Goal: Task Accomplishment & Management: Use online tool/utility

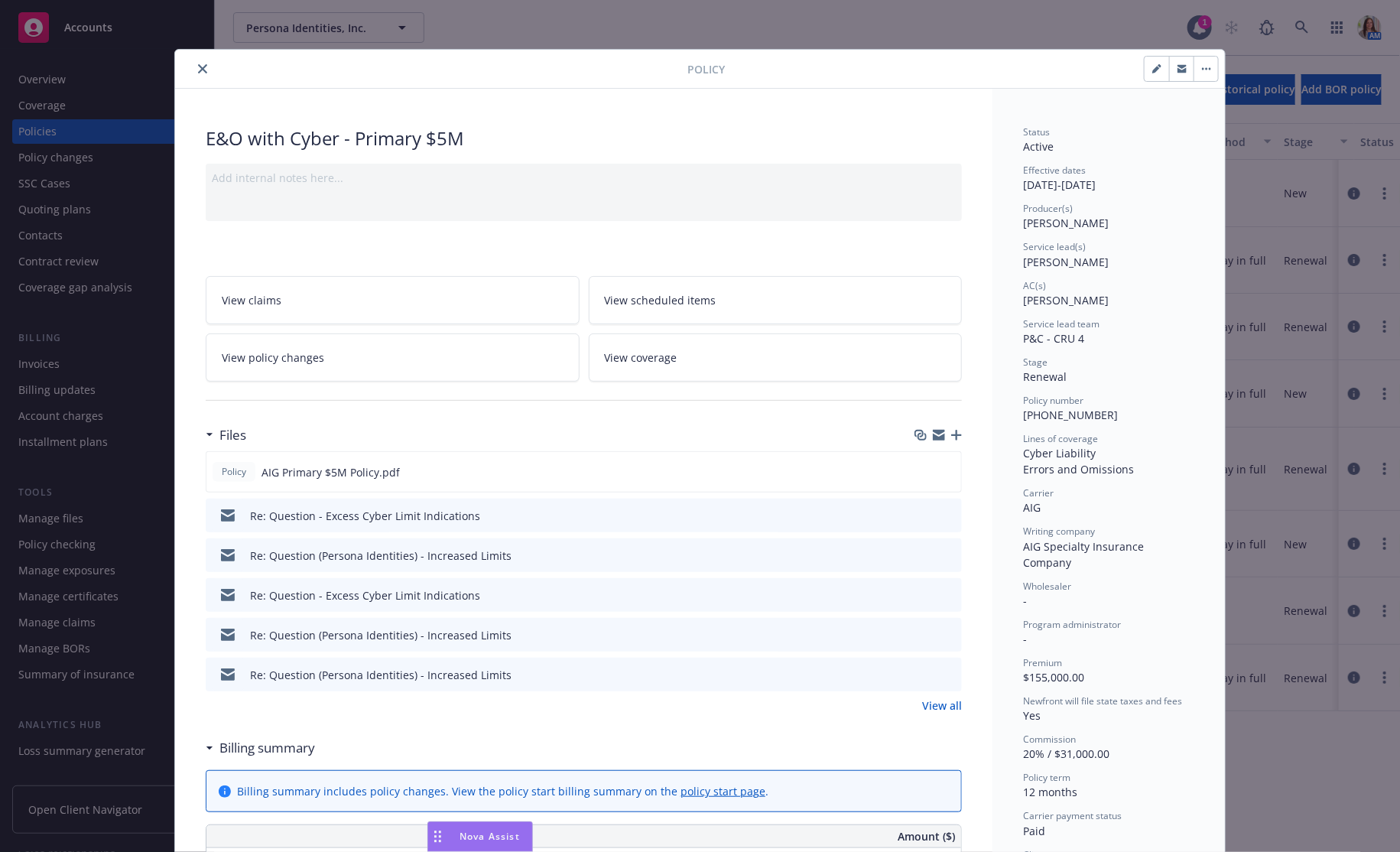
click at [202, 65] on icon "close" at bounding box center [203, 69] width 9 height 9
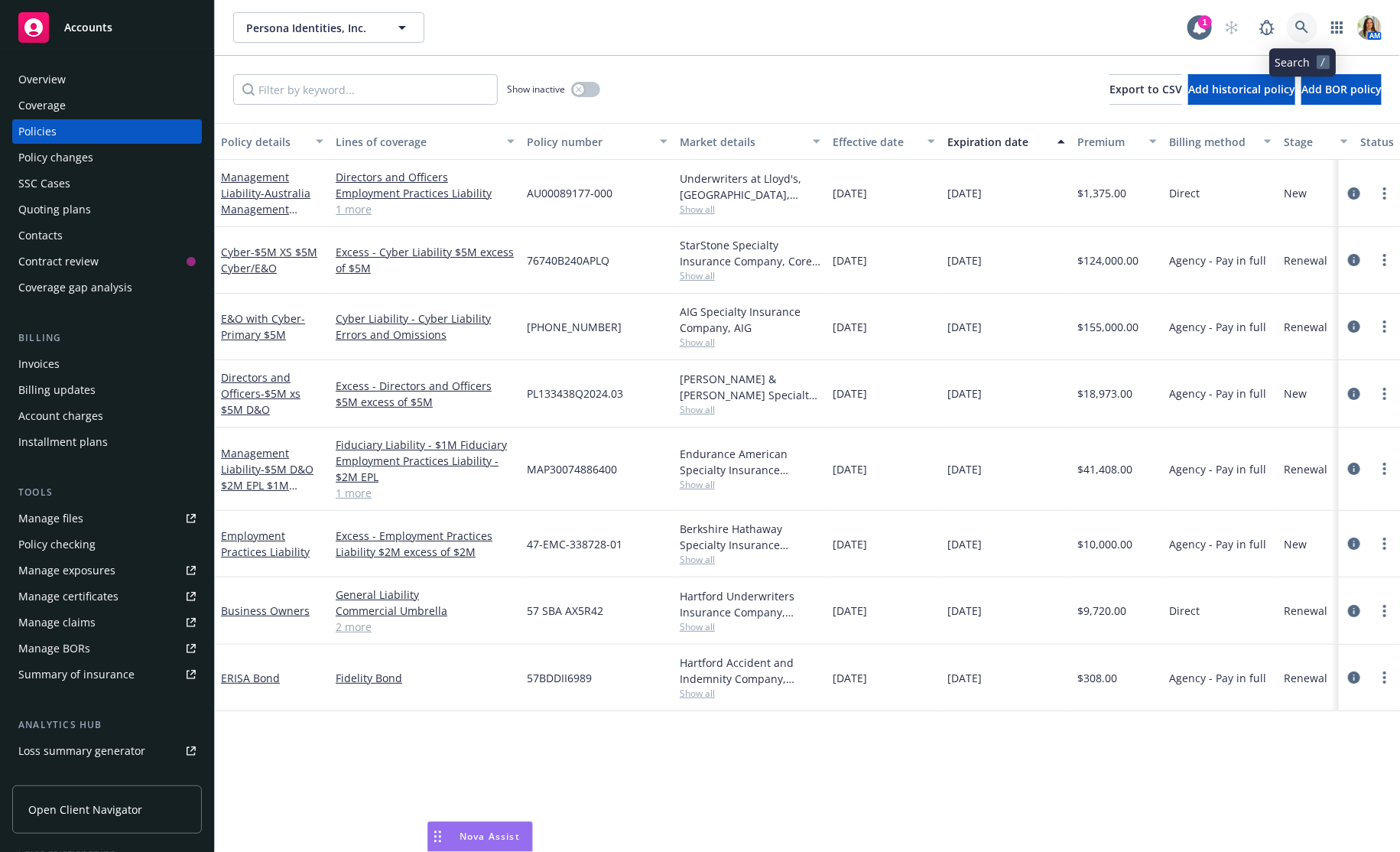
click at [1294, 25] on link at bounding box center [1302, 28] width 31 height 31
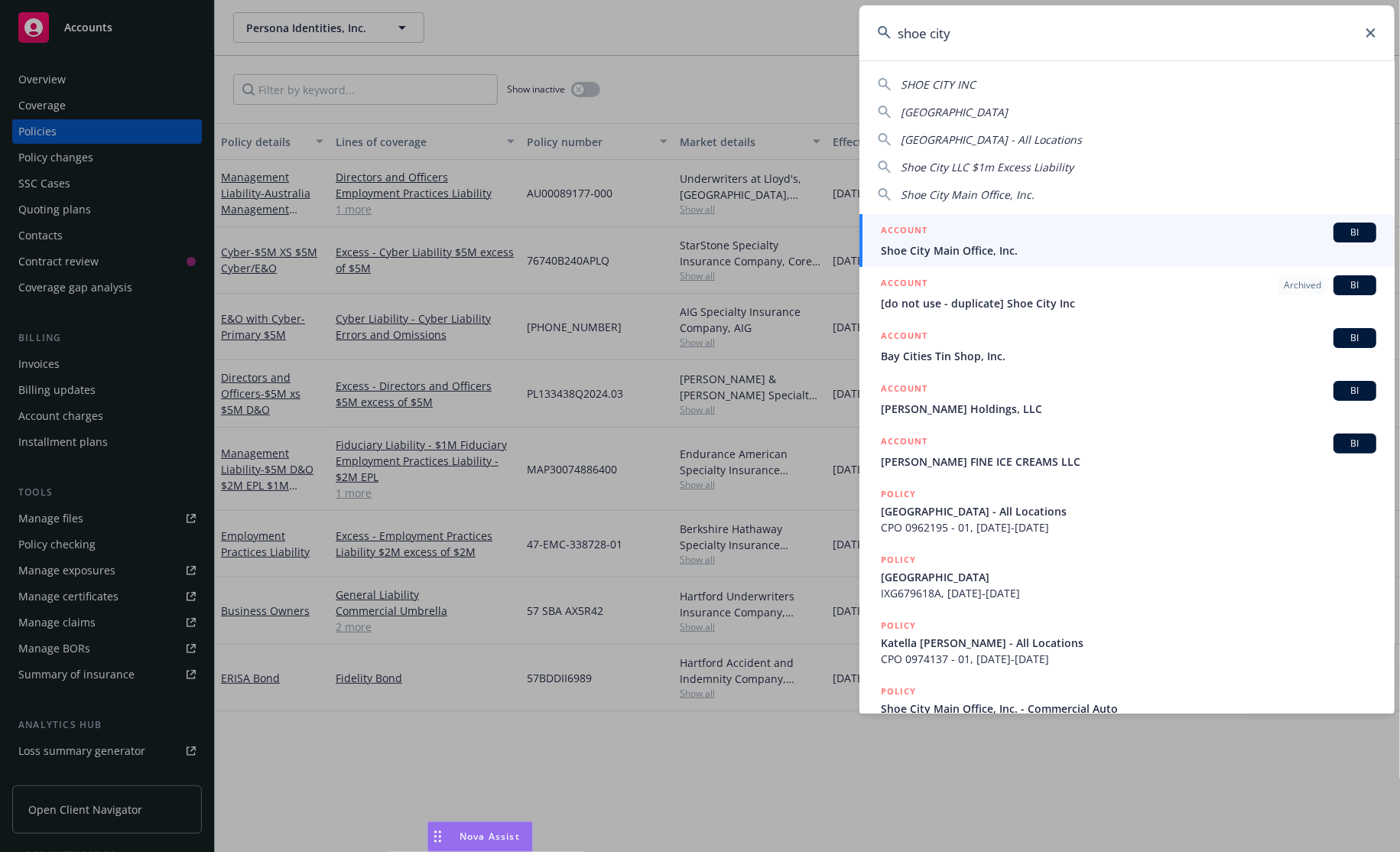
type input "shoe city"
click at [979, 232] on div "ACCOUNT BI" at bounding box center [1128, 232] width 496 height 20
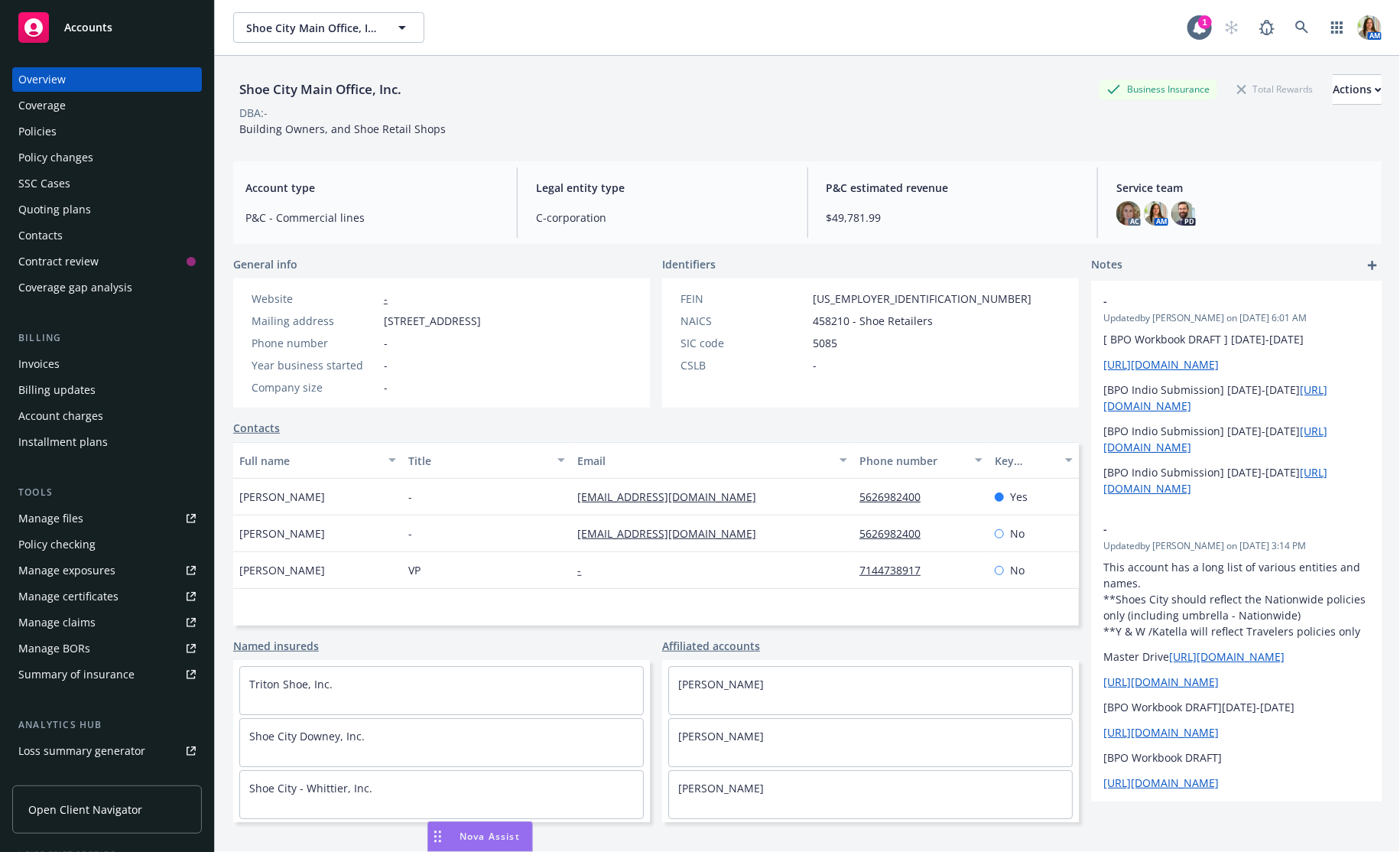
click at [69, 126] on div "Policies" at bounding box center [107, 132] width 178 height 25
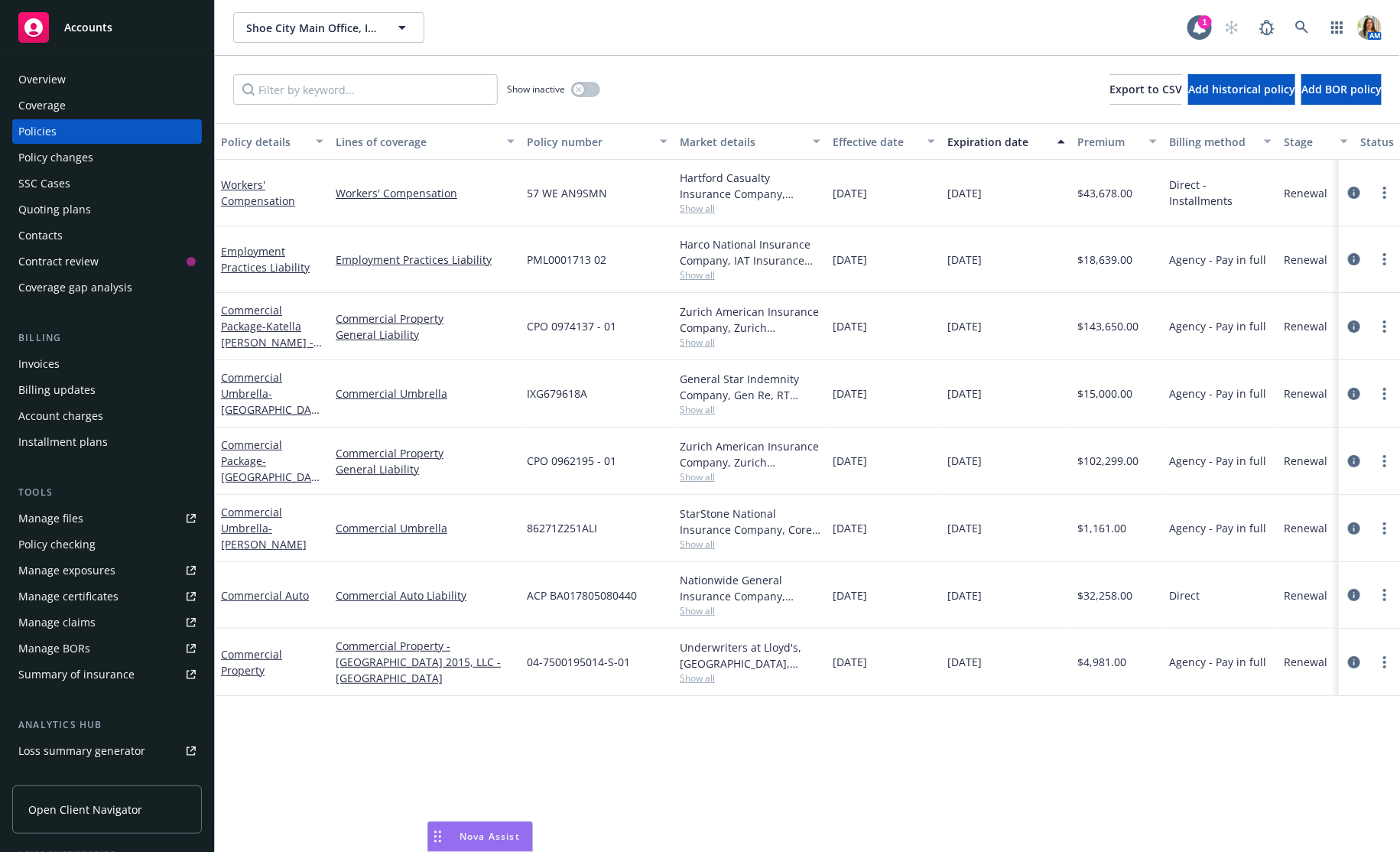
click at [699, 612] on span "Show all" at bounding box center [750, 611] width 141 height 13
click at [74, 80] on div "Overview" at bounding box center [107, 80] width 178 height 25
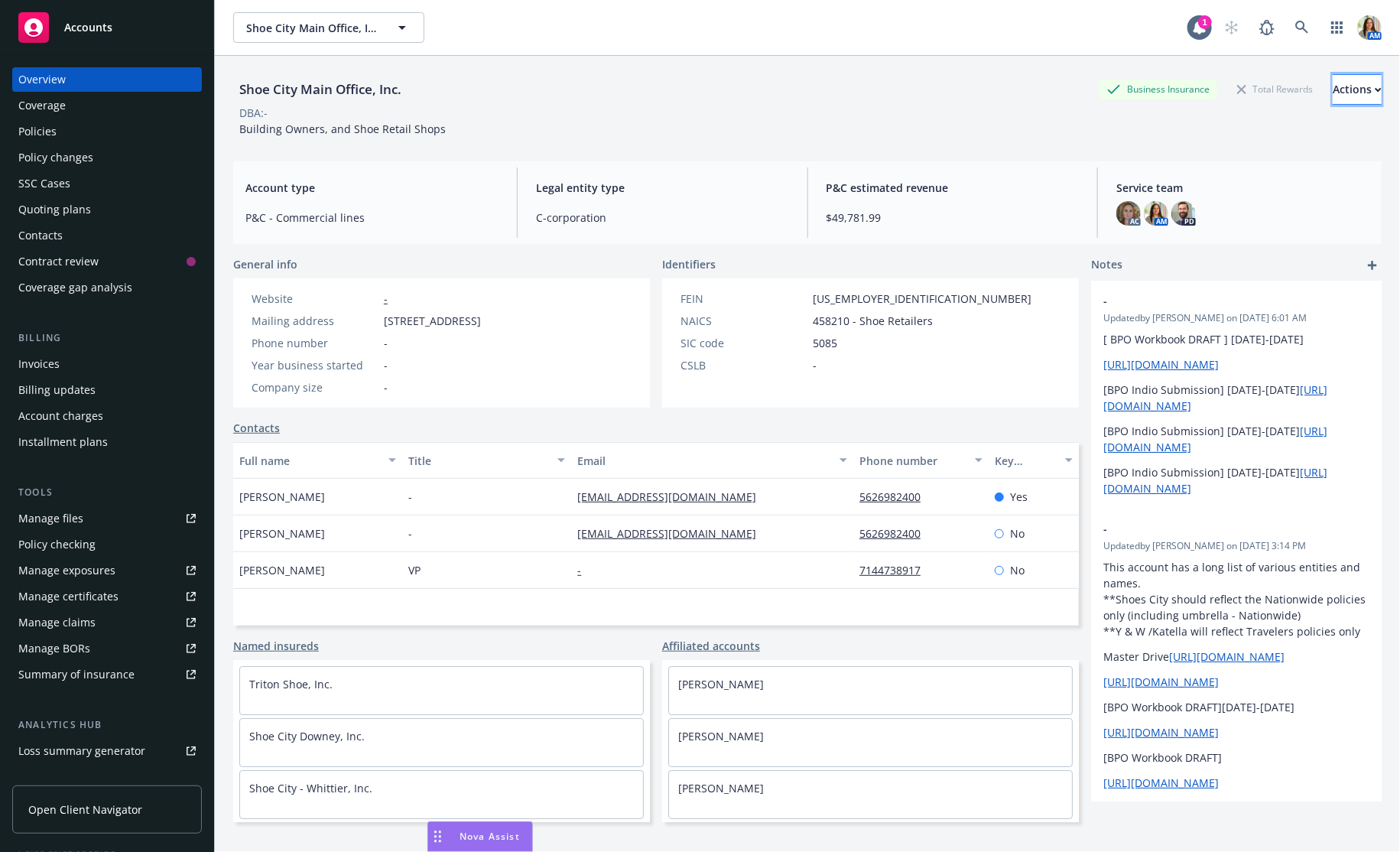
click at [1333, 82] on div "Actions" at bounding box center [1357, 90] width 49 height 29
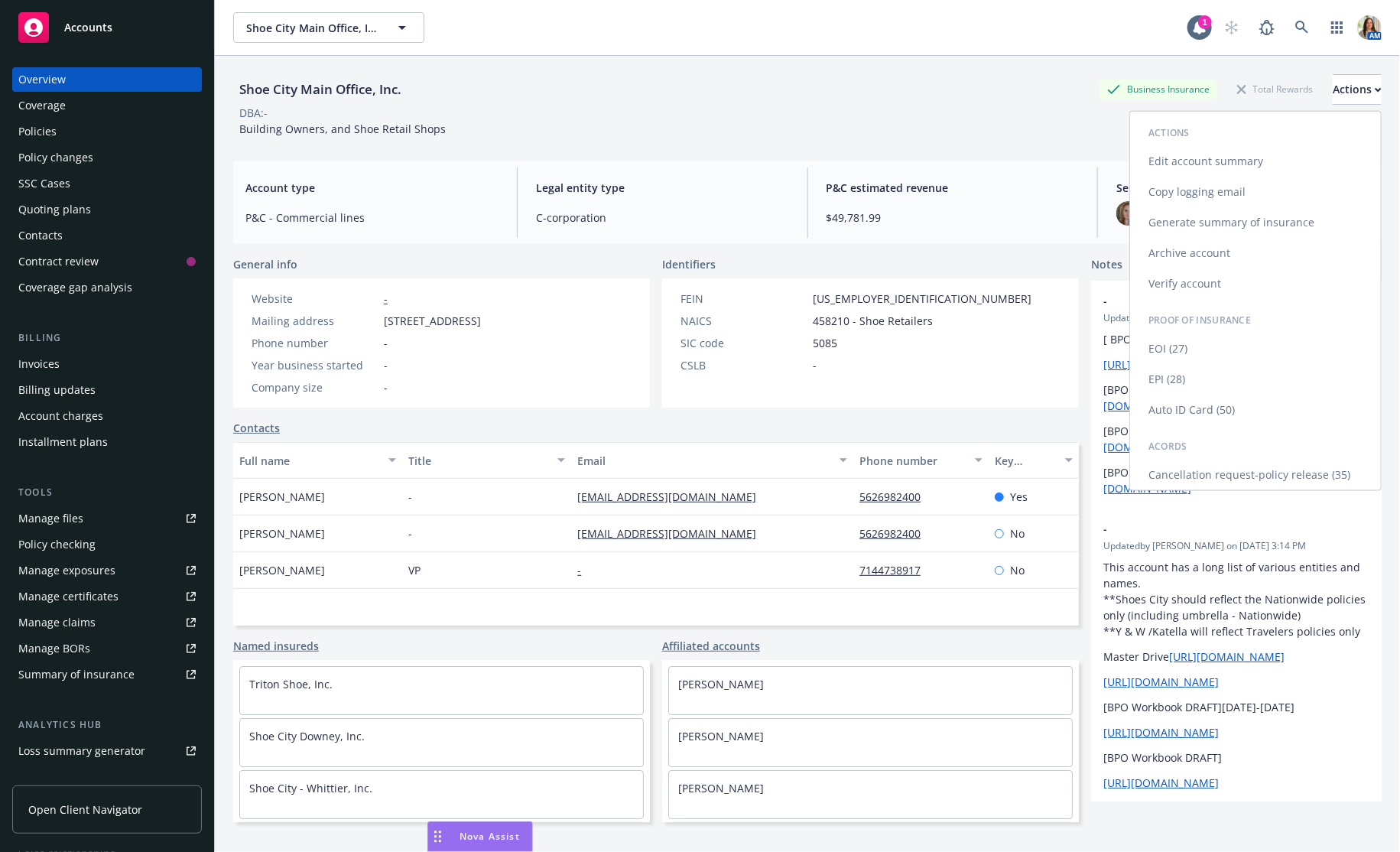
click at [1203, 160] on link "Edit account summary" at bounding box center [1254, 162] width 250 height 31
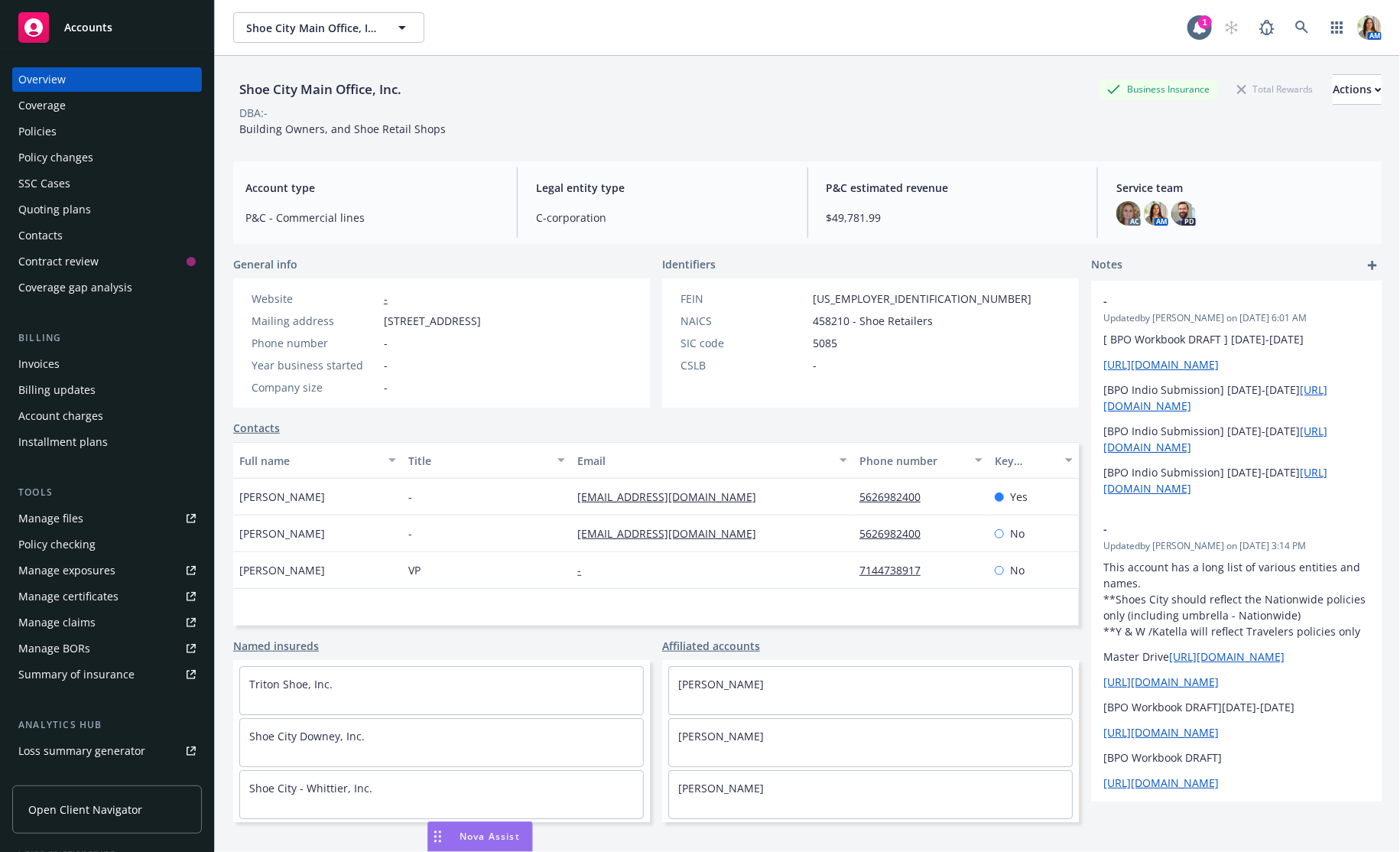
select select "US"
select select "C-corporation"
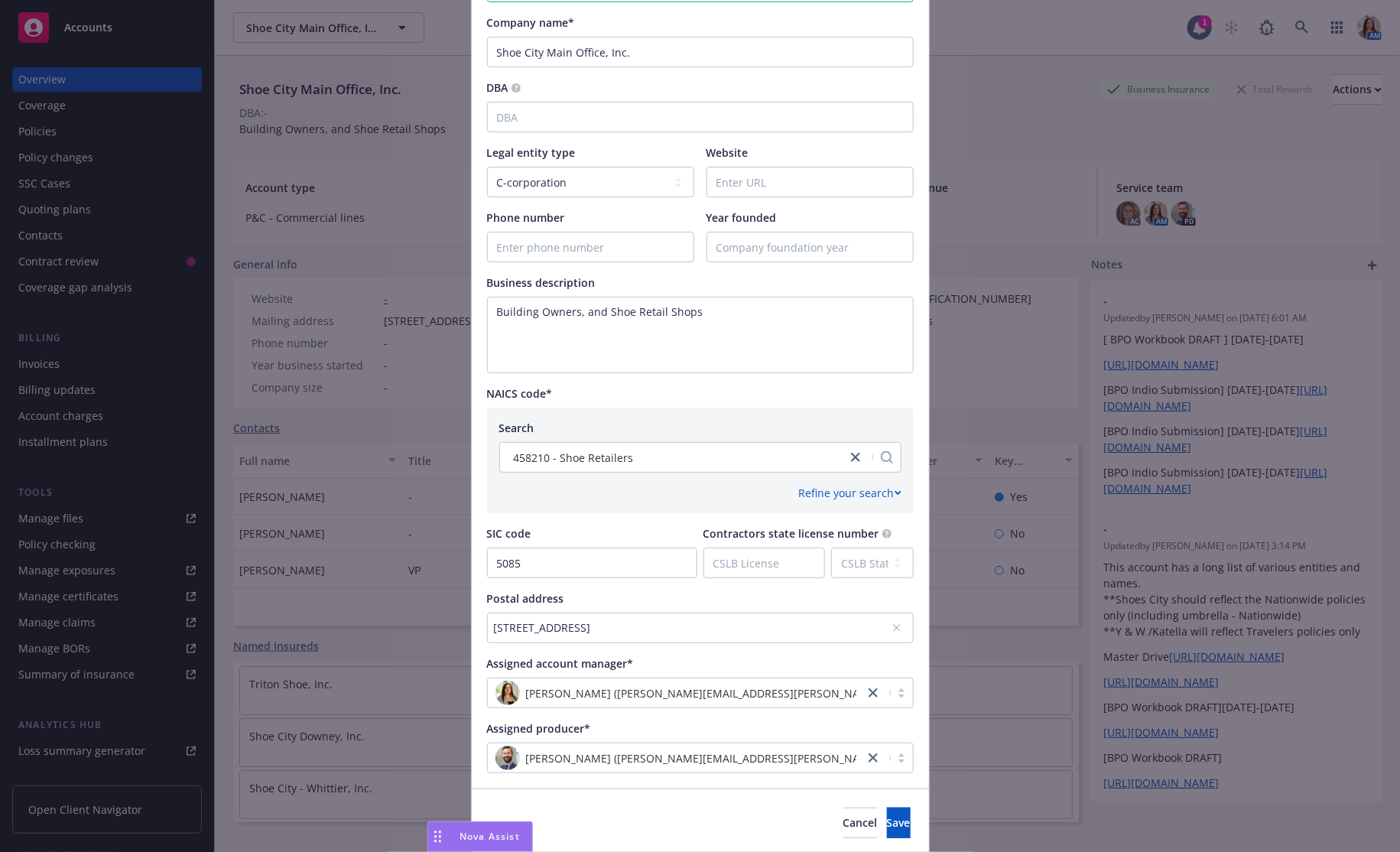
scroll to position [307, 0]
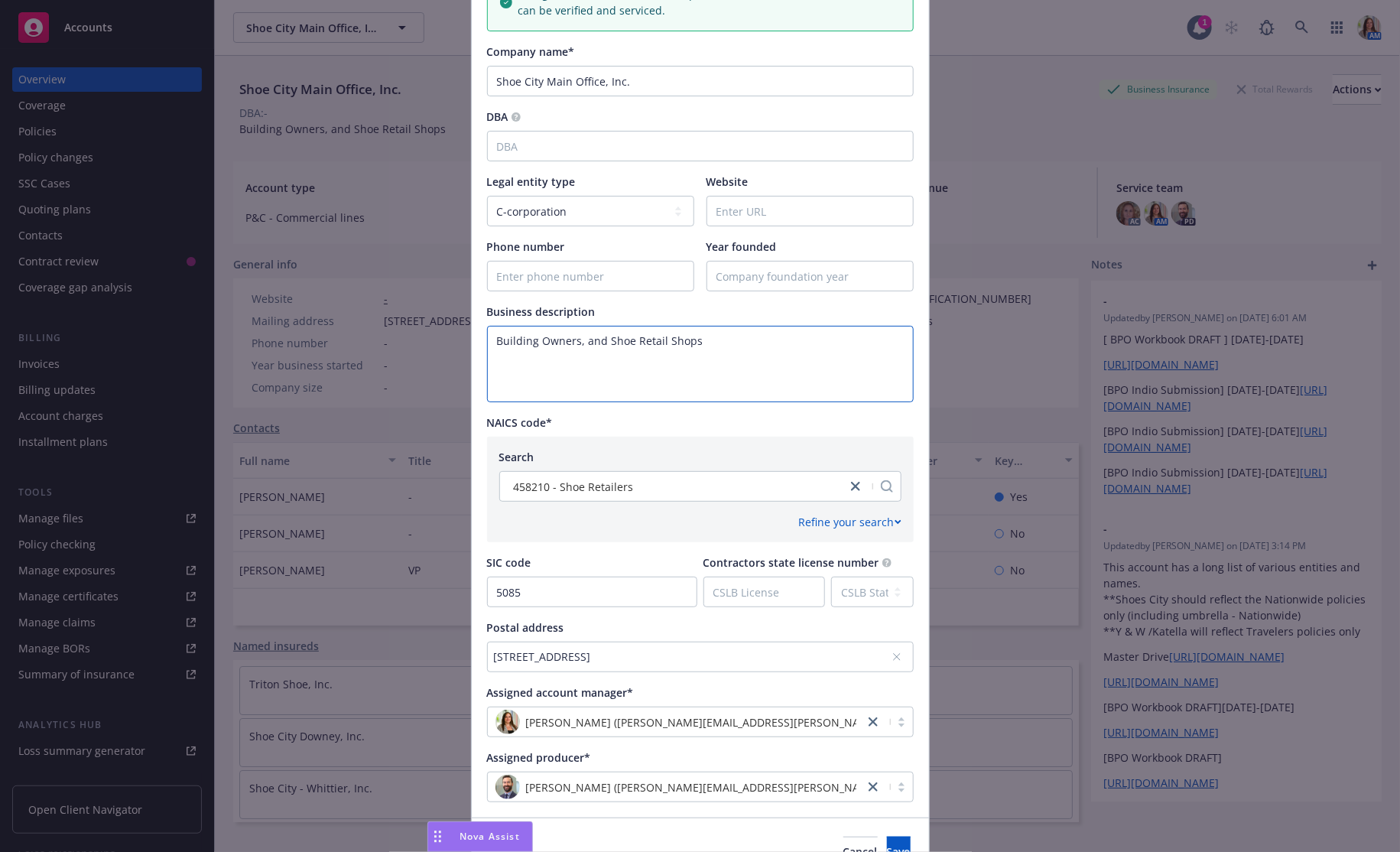
click at [728, 348] on textarea "Building Owners, and Shoe Retail Shops" at bounding box center [700, 364] width 427 height 77
type textarea "Building Owners, and Shoe Retail Shops DMV Motor Carrier #0349329"
click at [887, 841] on button "Save" at bounding box center [898, 852] width 24 height 31
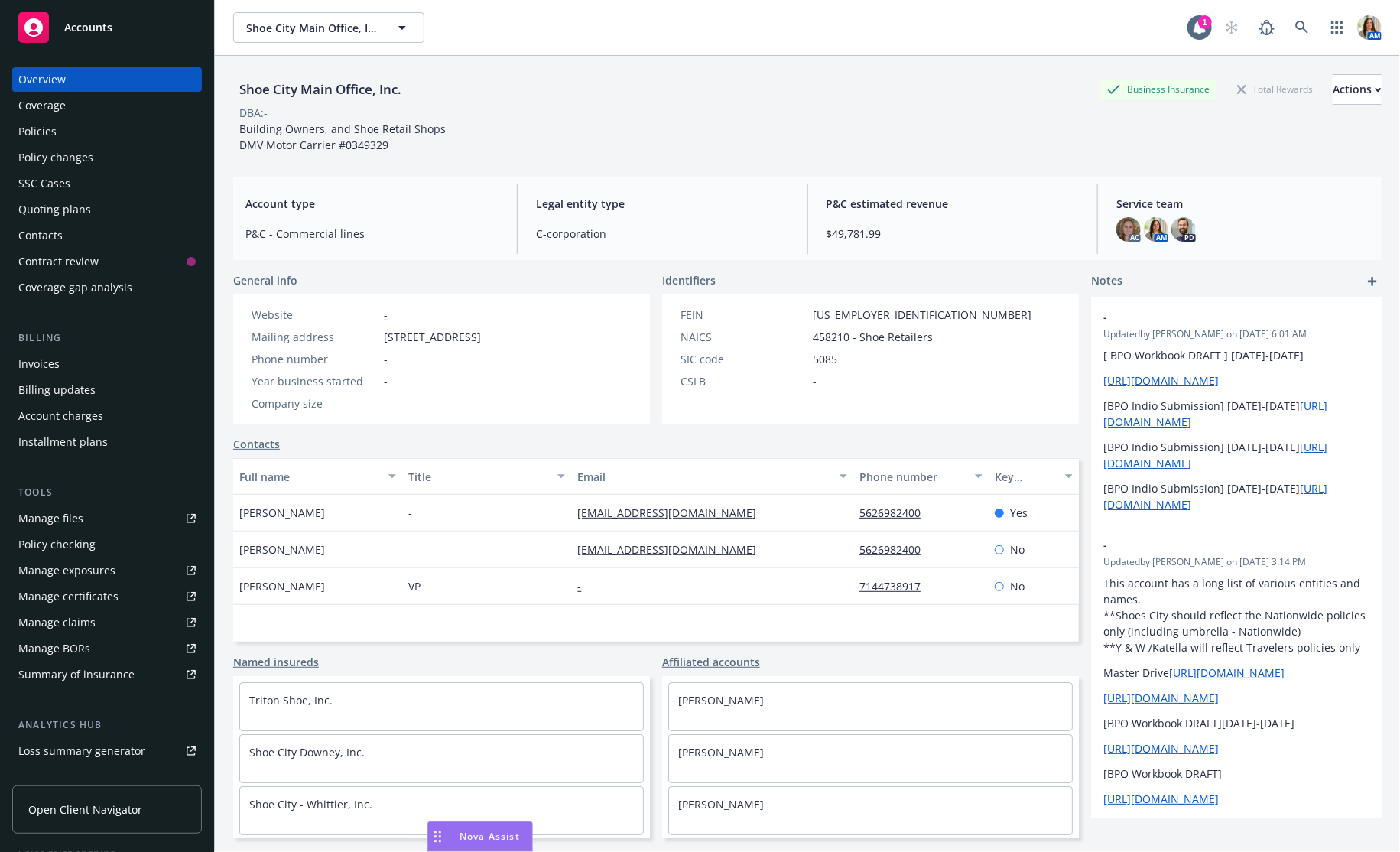
click at [70, 117] on div "Coverage" at bounding box center [107, 106] width 178 height 25
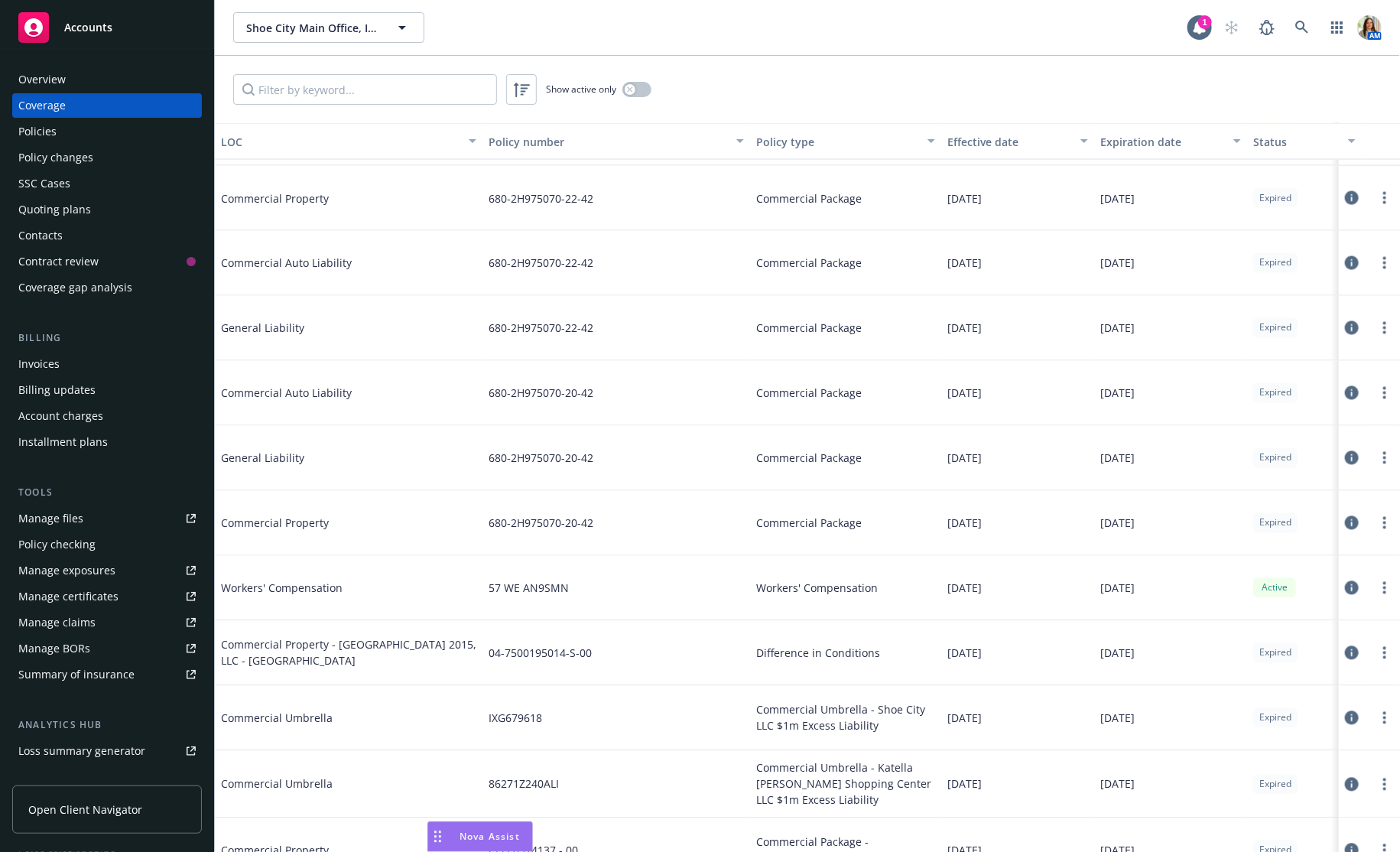
scroll to position [1309, 0]
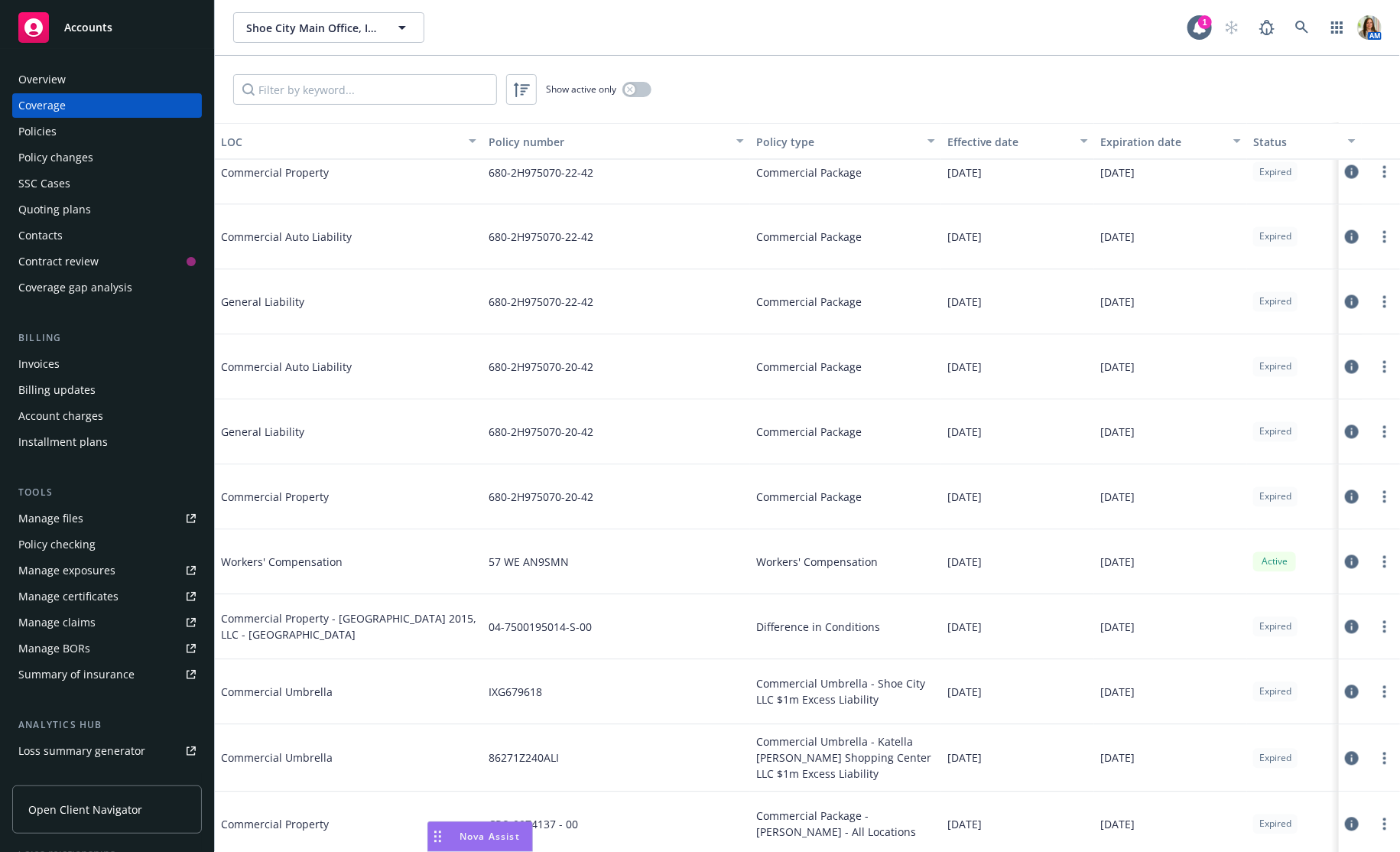
click at [99, 136] on div "Policies" at bounding box center [107, 132] width 178 height 25
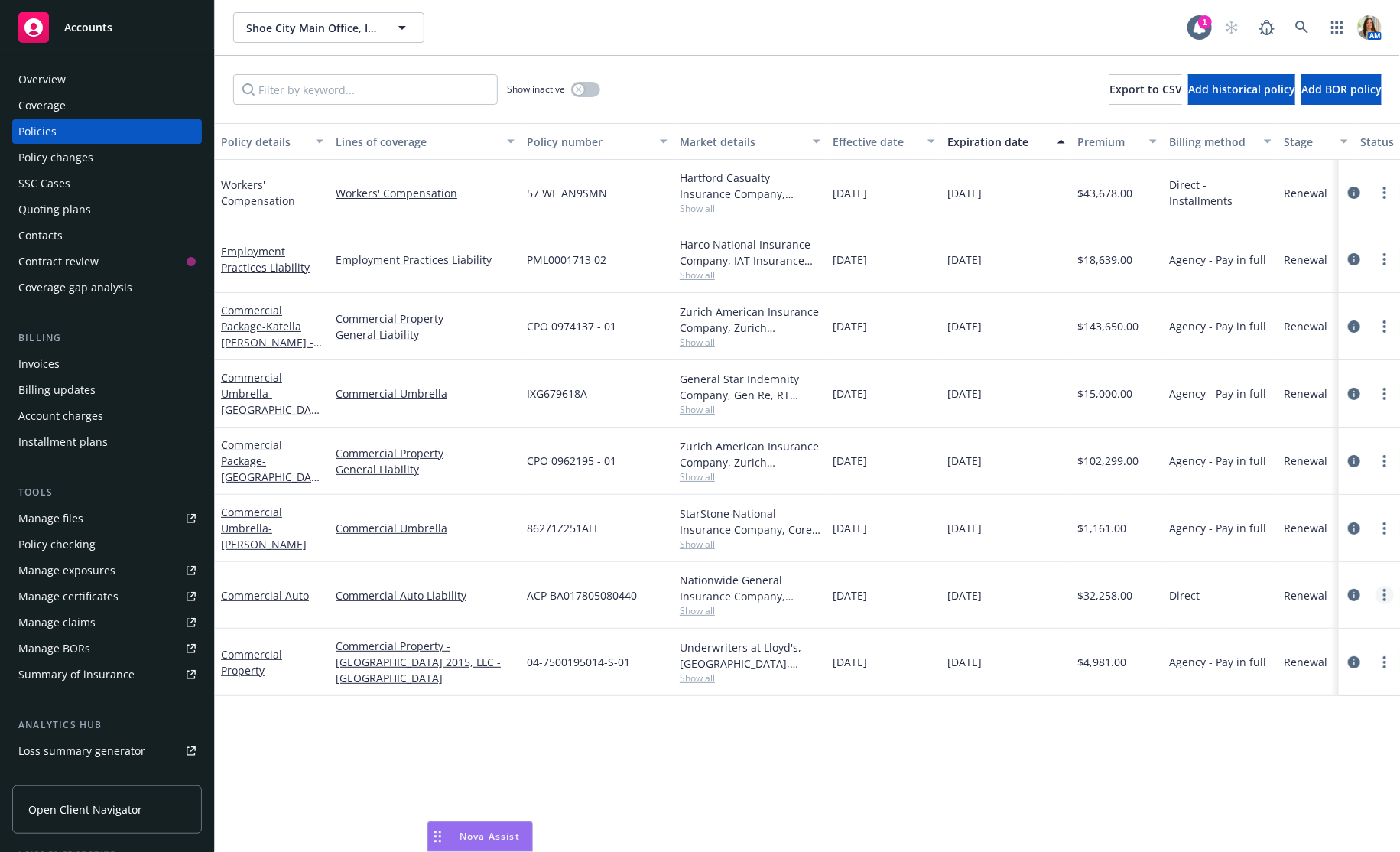
click at [1387, 593] on link "more" at bounding box center [1385, 595] width 18 height 18
click at [1325, 533] on link "Copy logging email" at bounding box center [1304, 532] width 180 height 31
click at [1382, 595] on link "more" at bounding box center [1385, 595] width 18 height 18
click at [1296, 528] on link "Copy logging email" at bounding box center [1304, 532] width 180 height 31
click at [1297, 21] on icon at bounding box center [1302, 28] width 14 height 14
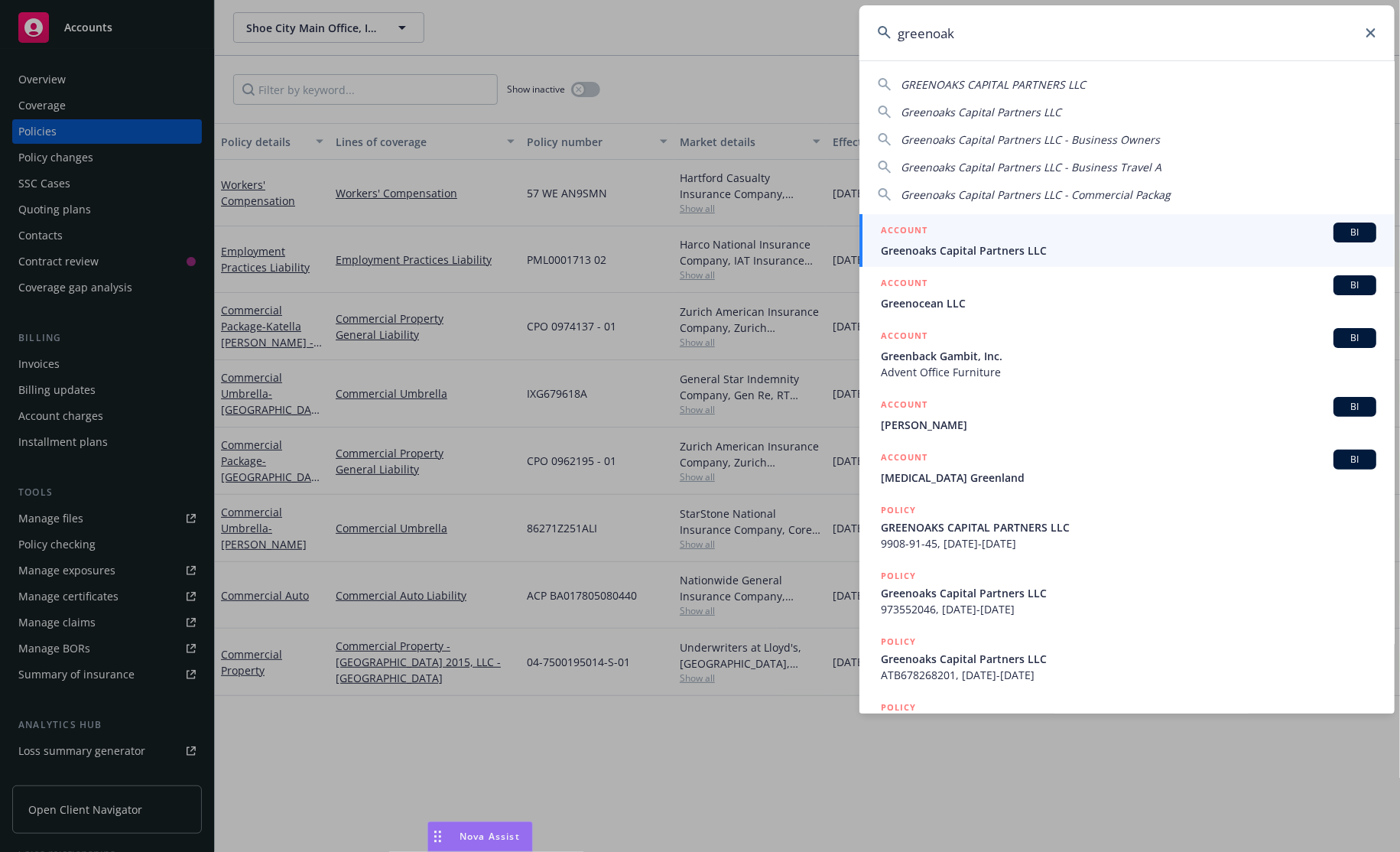
type input "greenoak"
click at [1097, 236] on div "ACCOUNT BI" at bounding box center [1128, 232] width 496 height 20
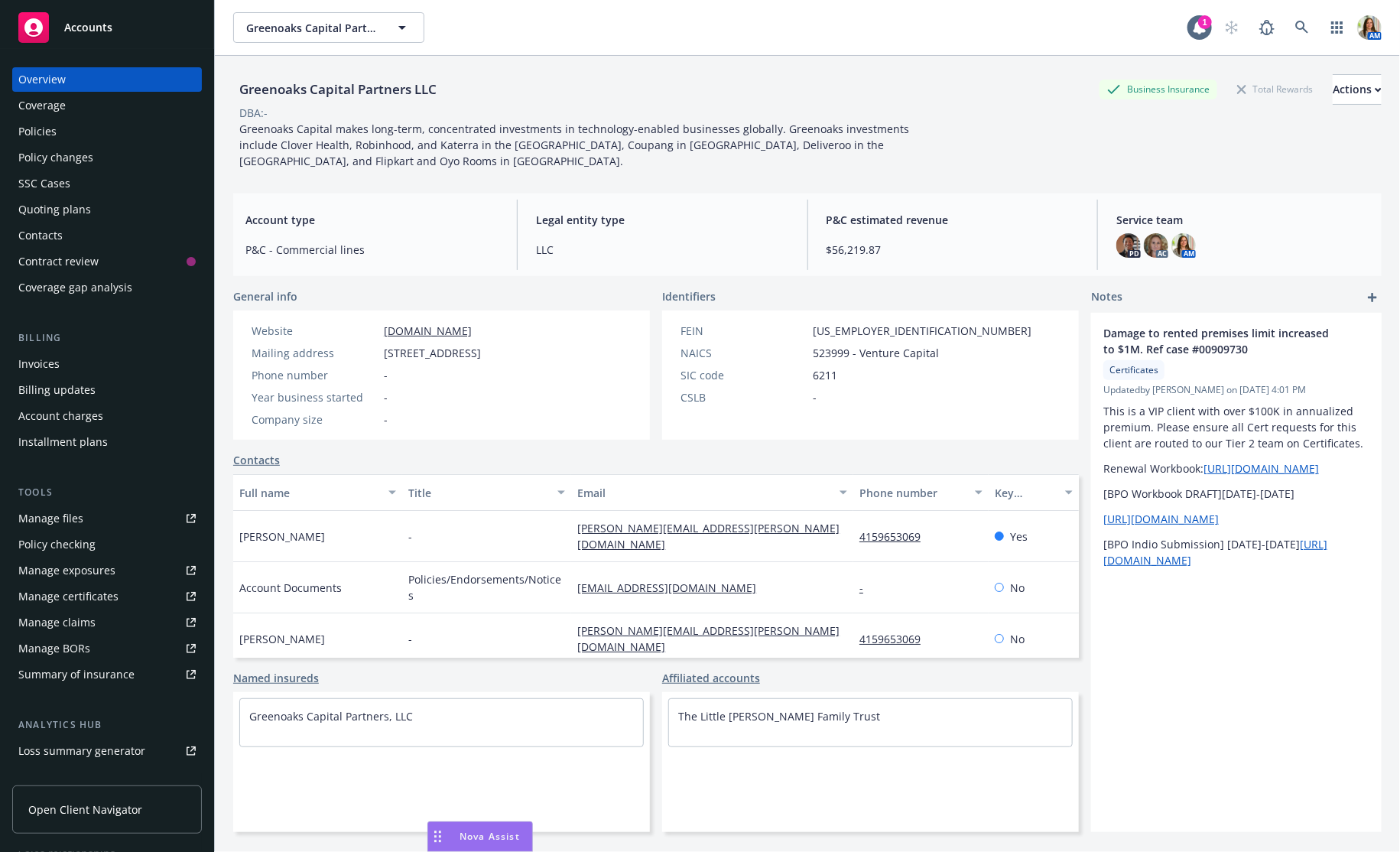
click at [70, 130] on div "Policies" at bounding box center [107, 132] width 178 height 25
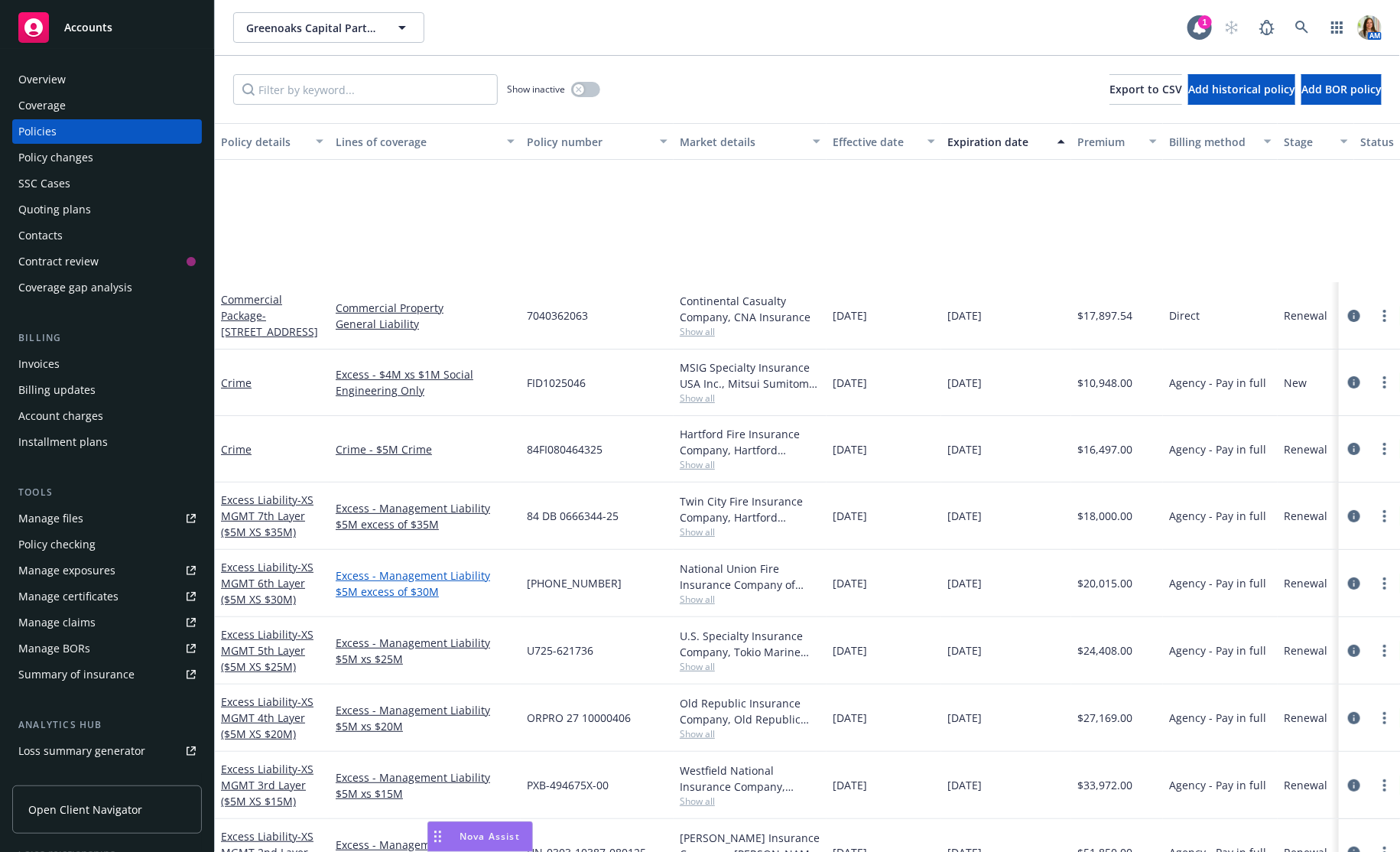
scroll to position [293, 0]
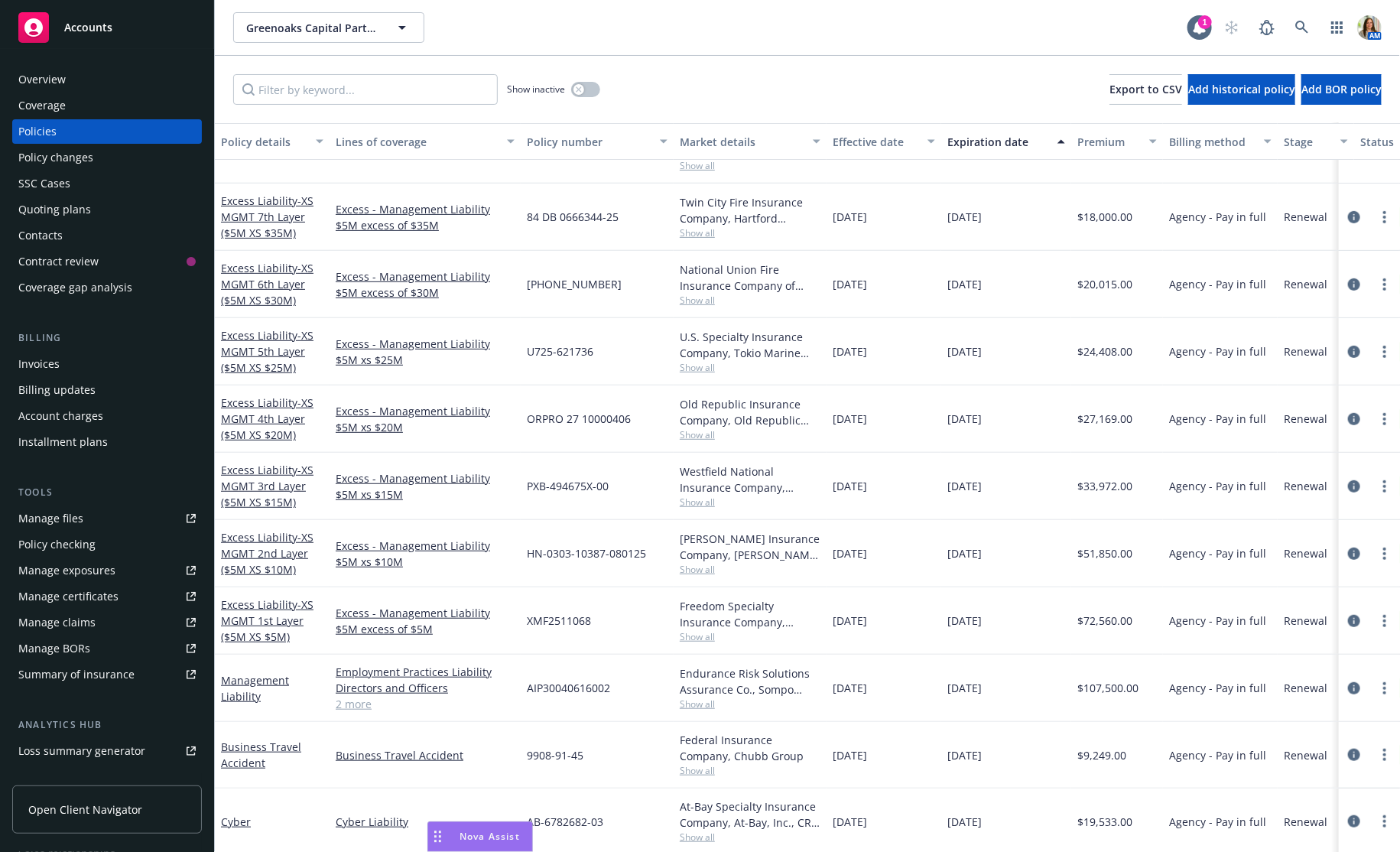
click at [48, 196] on div "Overview Coverage Policies Policy changes SSC Cases Quoting plans Contacts Cont…" at bounding box center [107, 183] width 190 height 232
click at [37, 214] on div "Quoting plans" at bounding box center [54, 210] width 73 height 25
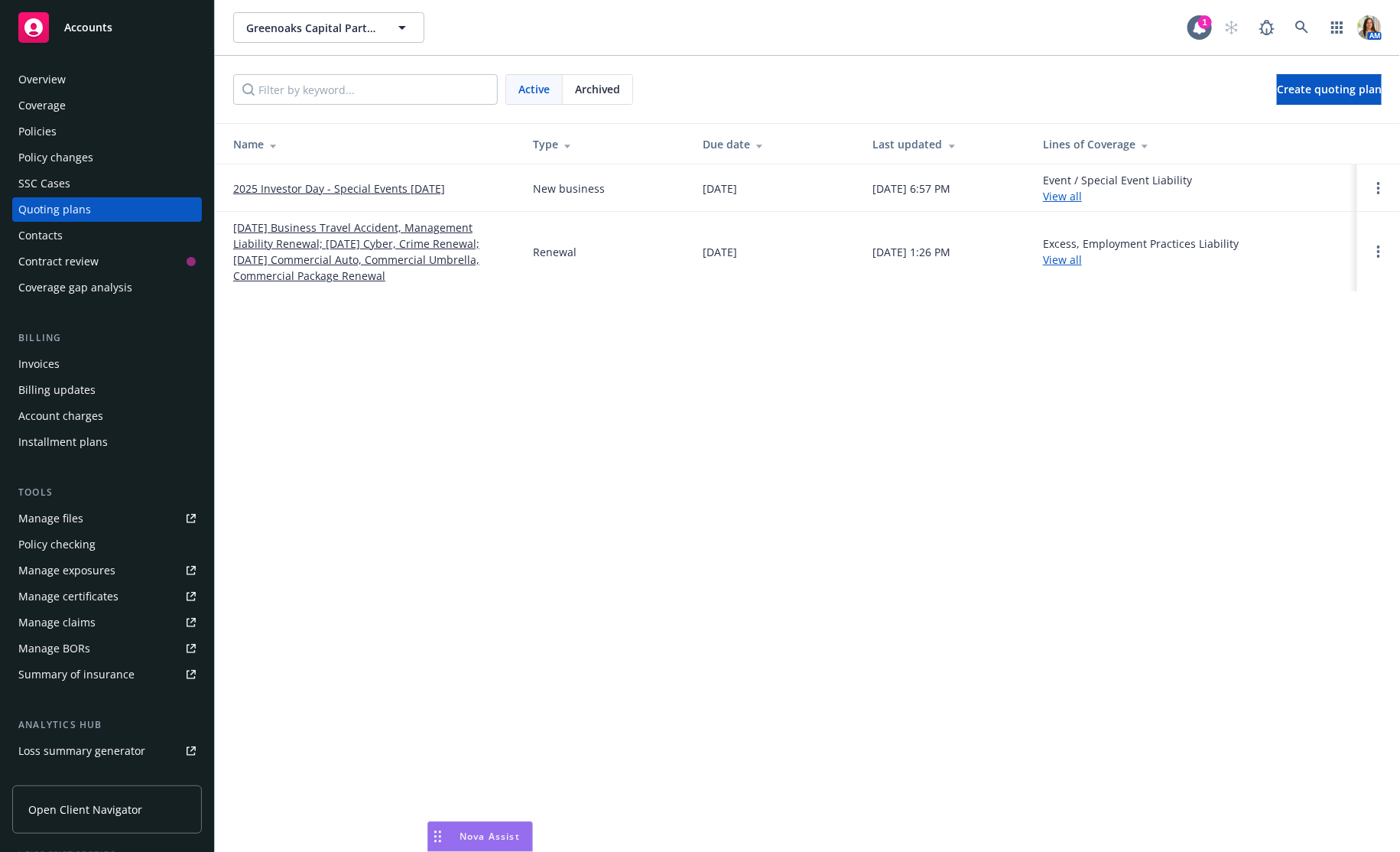
click at [293, 192] on link "2025 Investor Day - Special Events 10/8/25" at bounding box center [339, 188] width 211 height 16
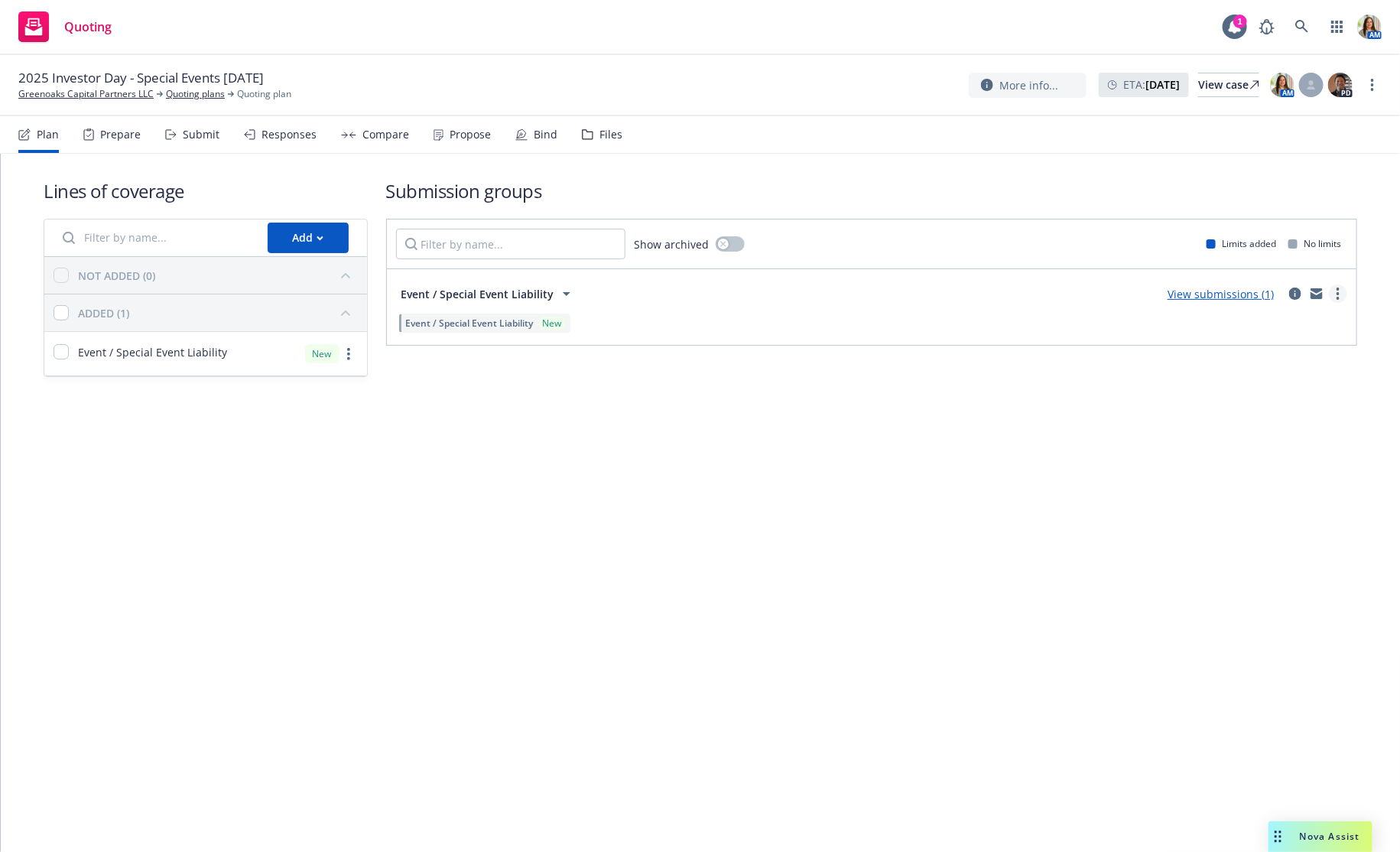
click at [1340, 296] on link "more" at bounding box center [1338, 293] width 18 height 18
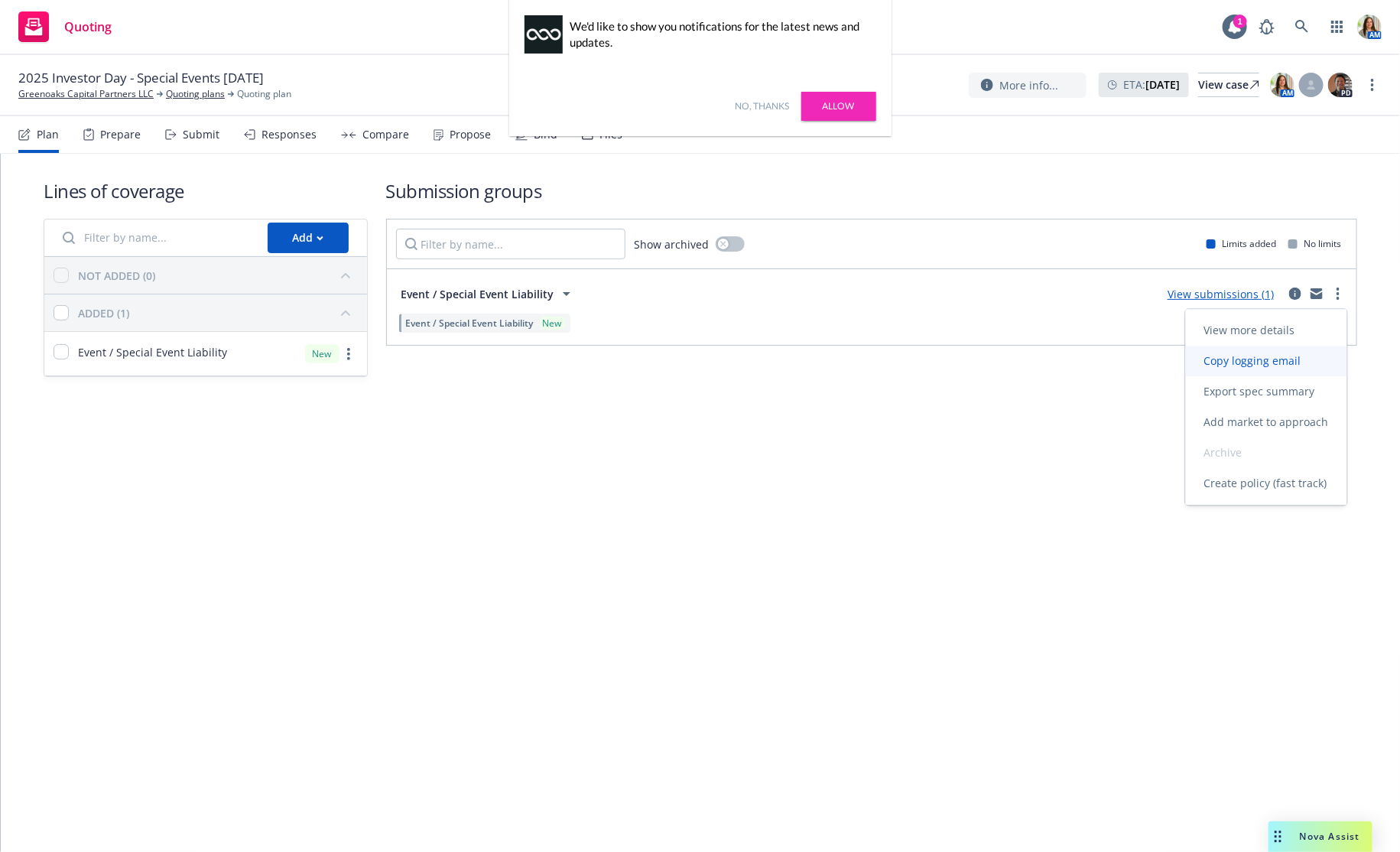
click at [1271, 371] on link "Copy logging email" at bounding box center [1266, 362] width 162 height 31
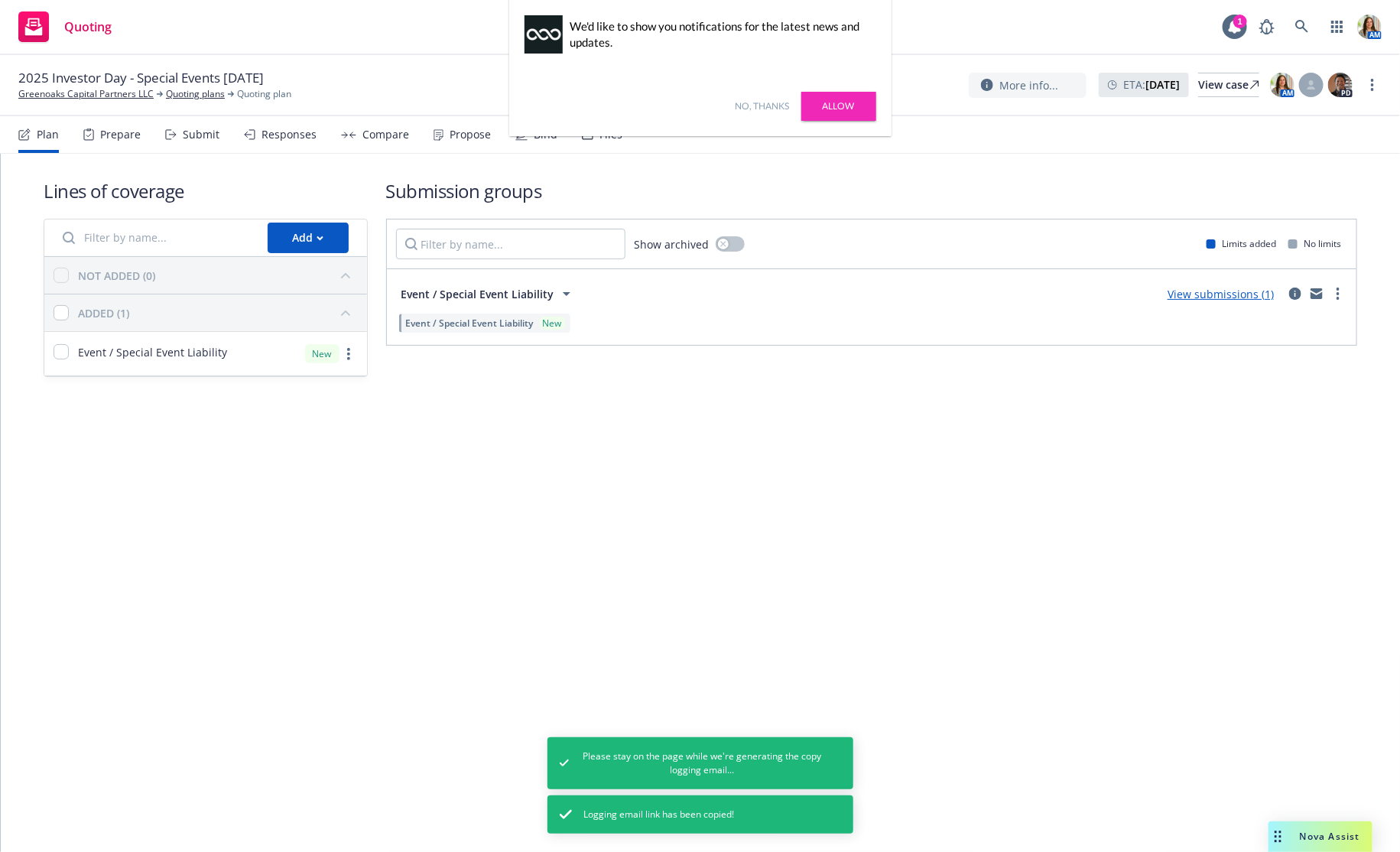
click at [742, 110] on link "No, thanks" at bounding box center [762, 106] width 54 height 14
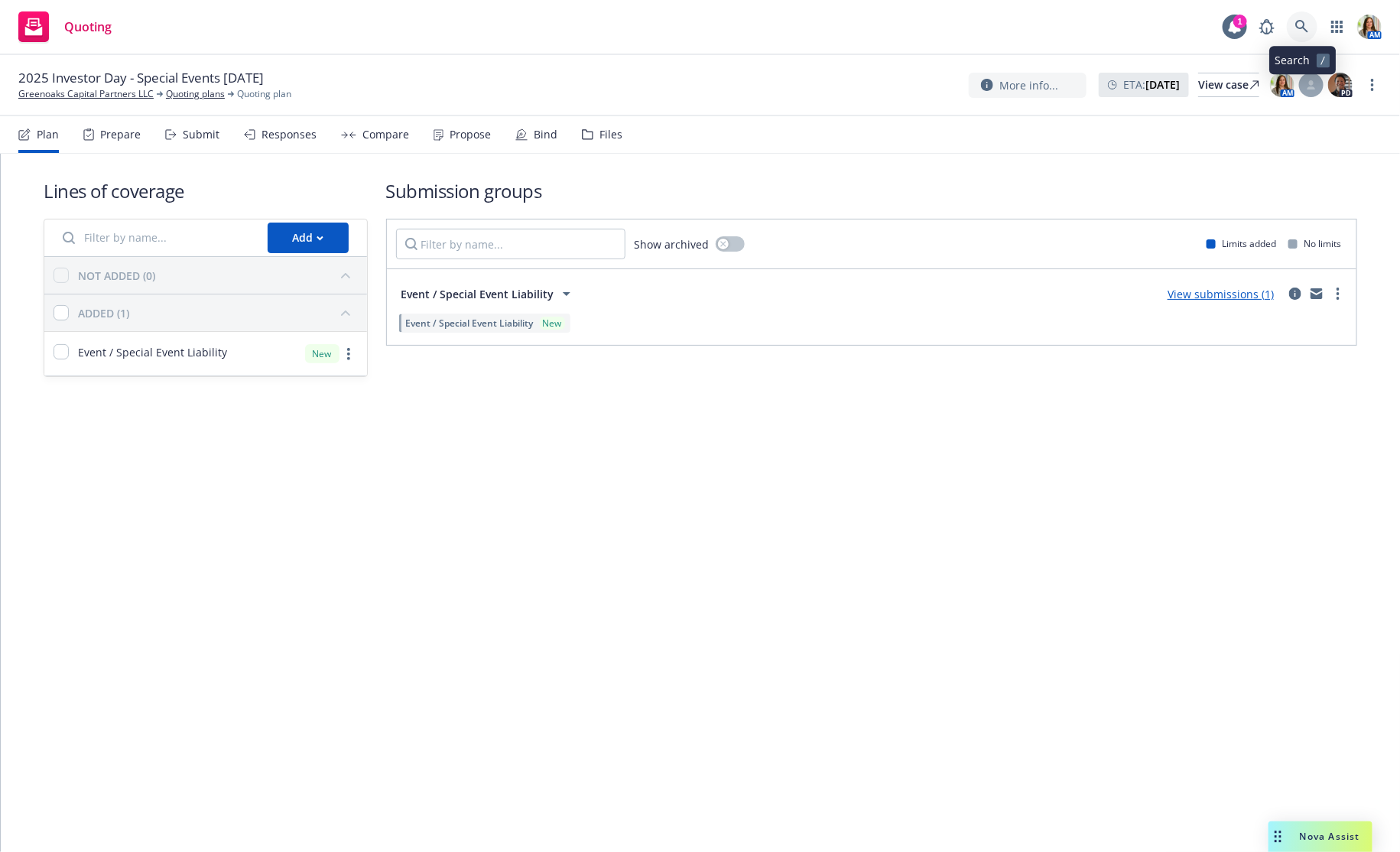
click at [1309, 24] on link at bounding box center [1302, 27] width 31 height 31
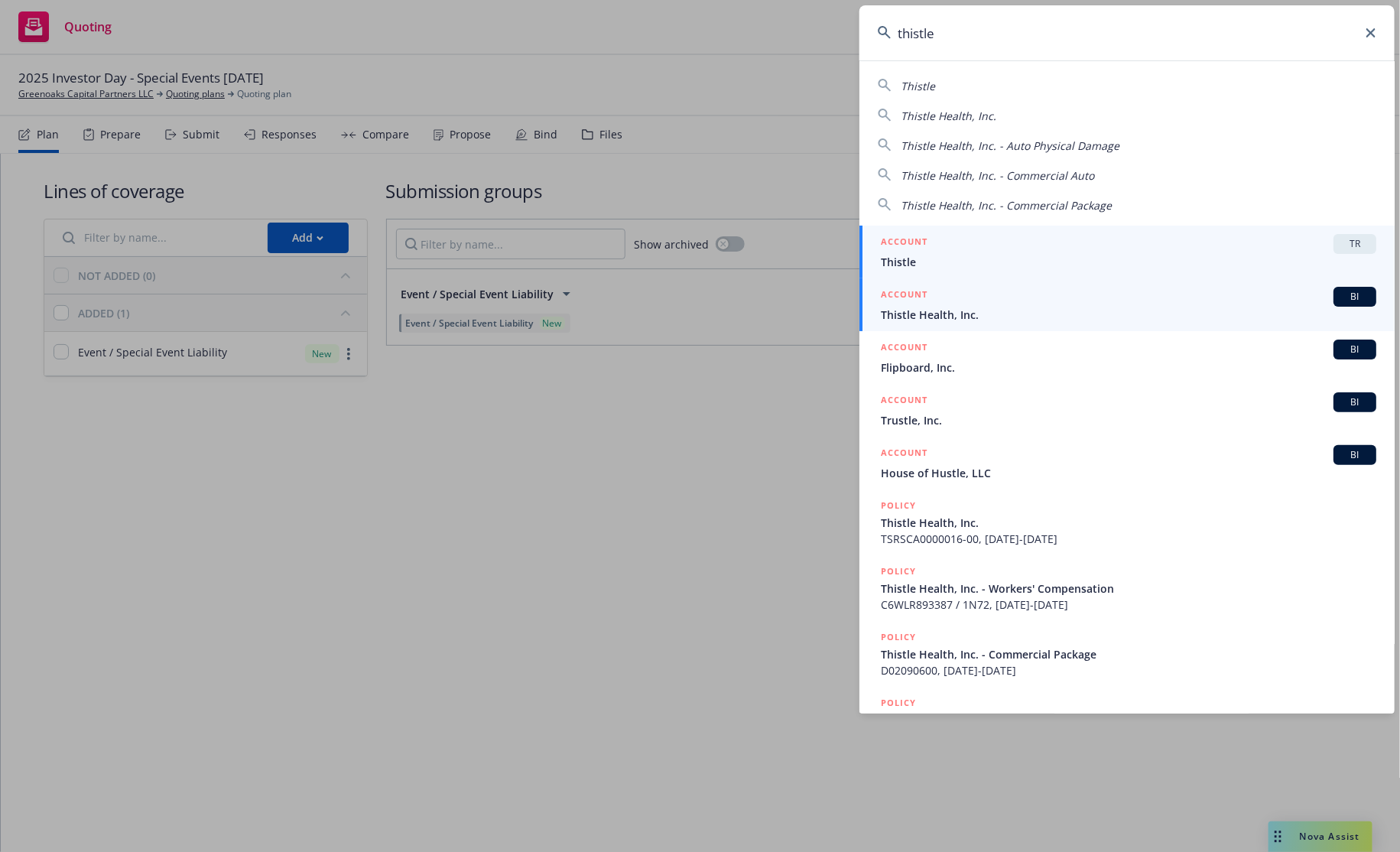
type input "thistle"
click at [1057, 316] on span "Thistle Health, Inc." at bounding box center [1128, 314] width 496 height 16
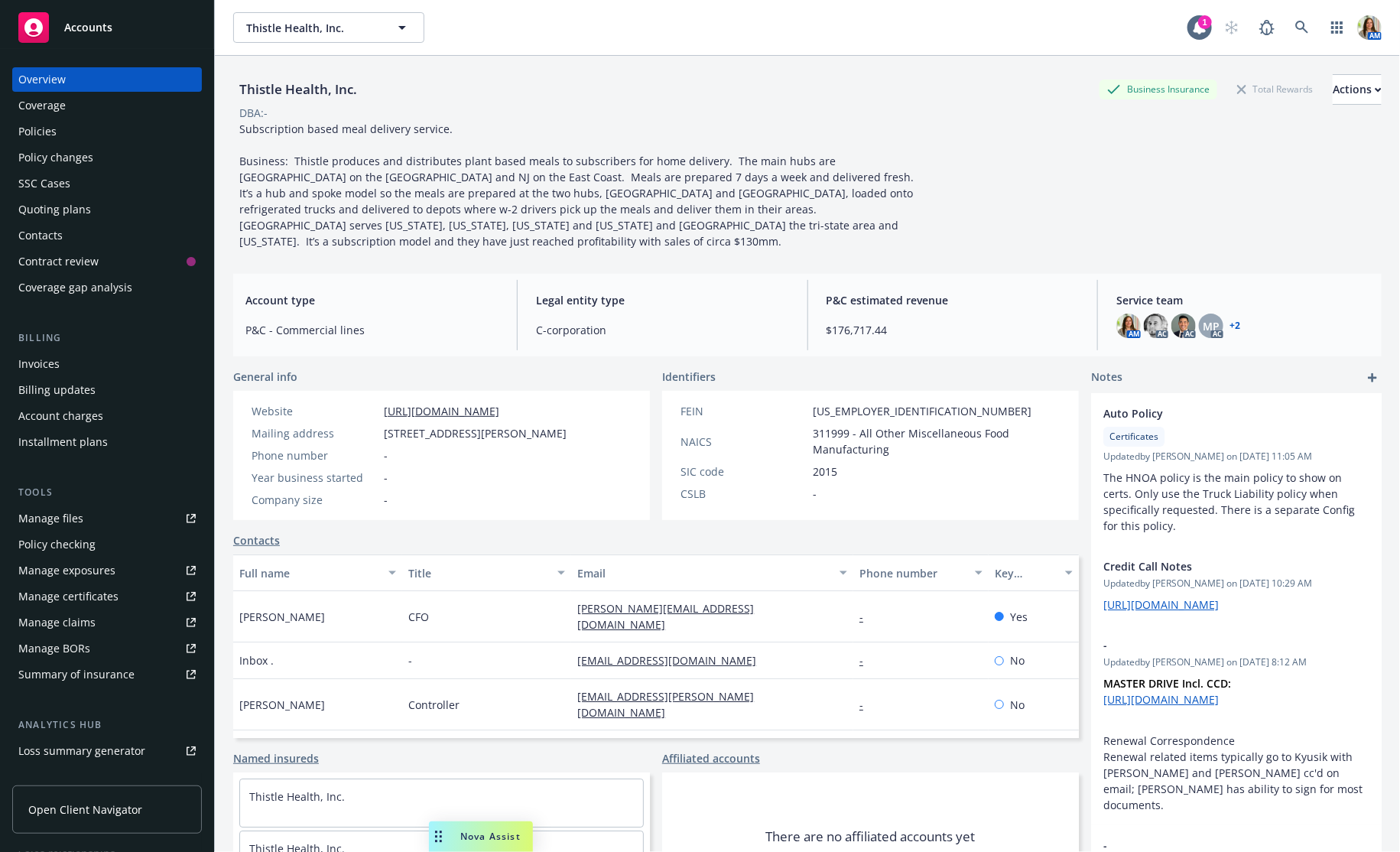
click at [136, 130] on div "Policies" at bounding box center [107, 132] width 178 height 25
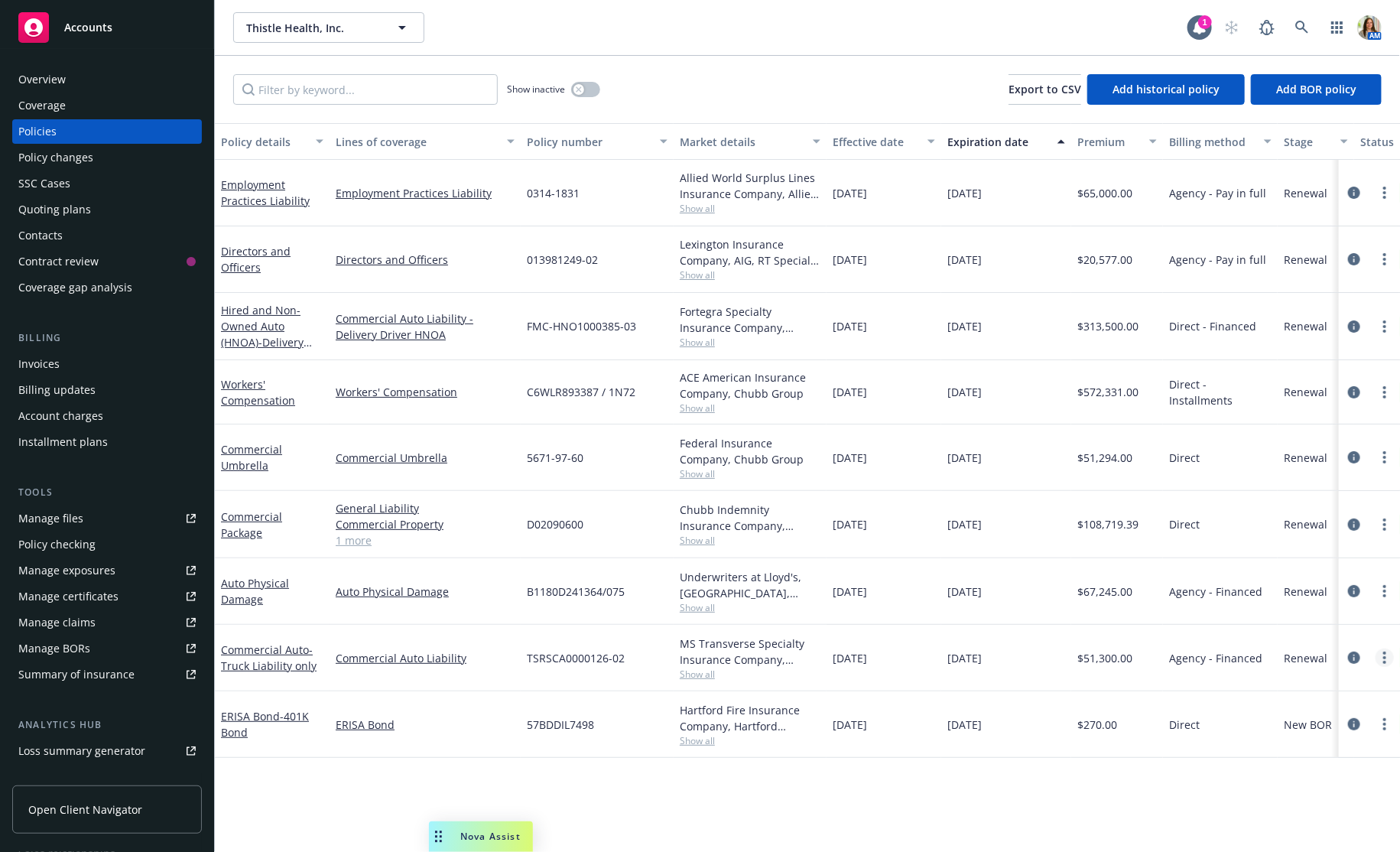
click at [1385, 657] on circle "more" at bounding box center [1385, 657] width 3 height 3
click at [1318, 597] on link "Copy logging email" at bounding box center [1304, 595] width 180 height 31
click at [126, 202] on div "Quoting plans" at bounding box center [107, 210] width 178 height 25
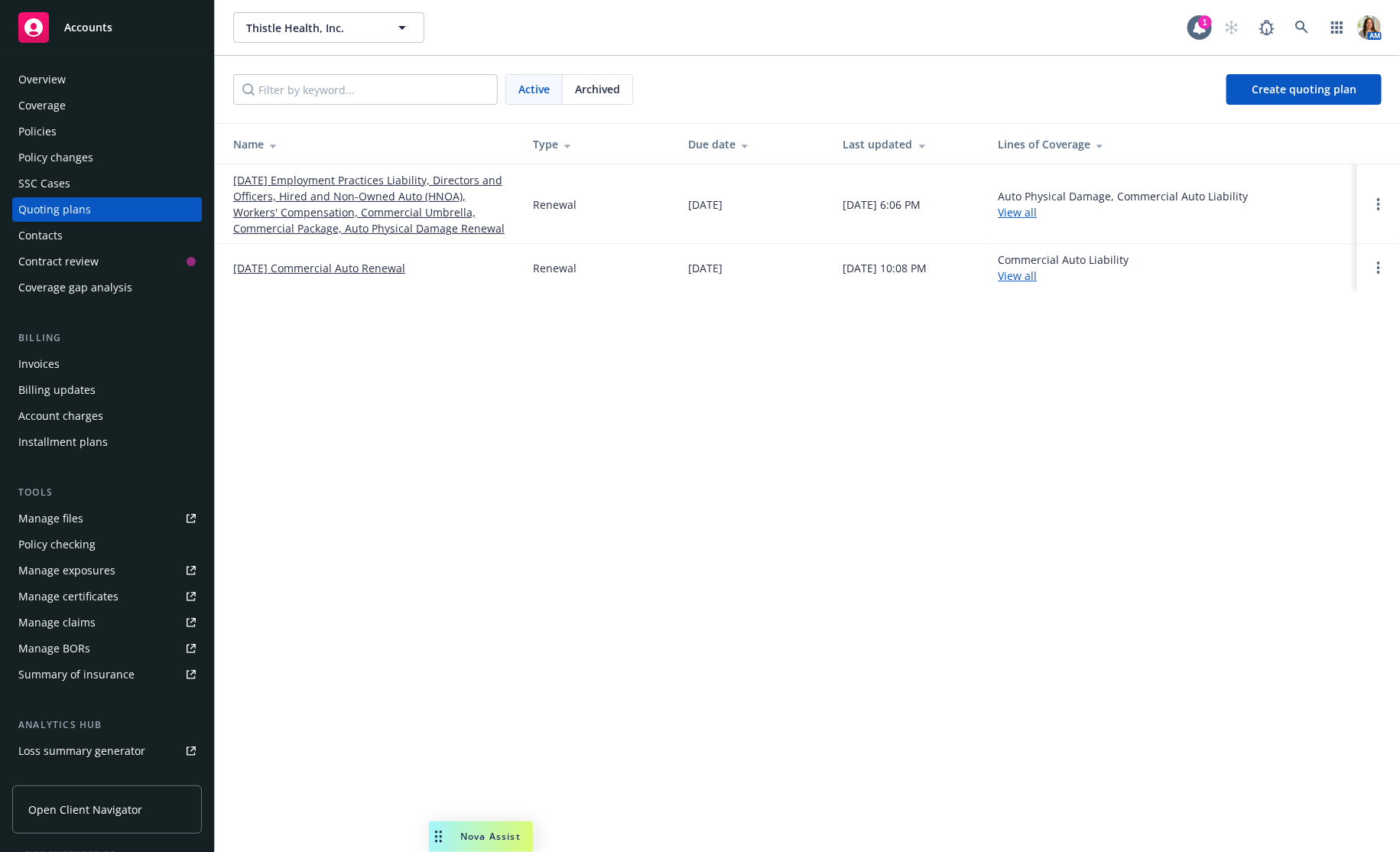
click at [361, 232] on link "12/15/25 Employment Practices Liability, Directors and Officers, Hired and Non-…" at bounding box center [370, 205] width 275 height 64
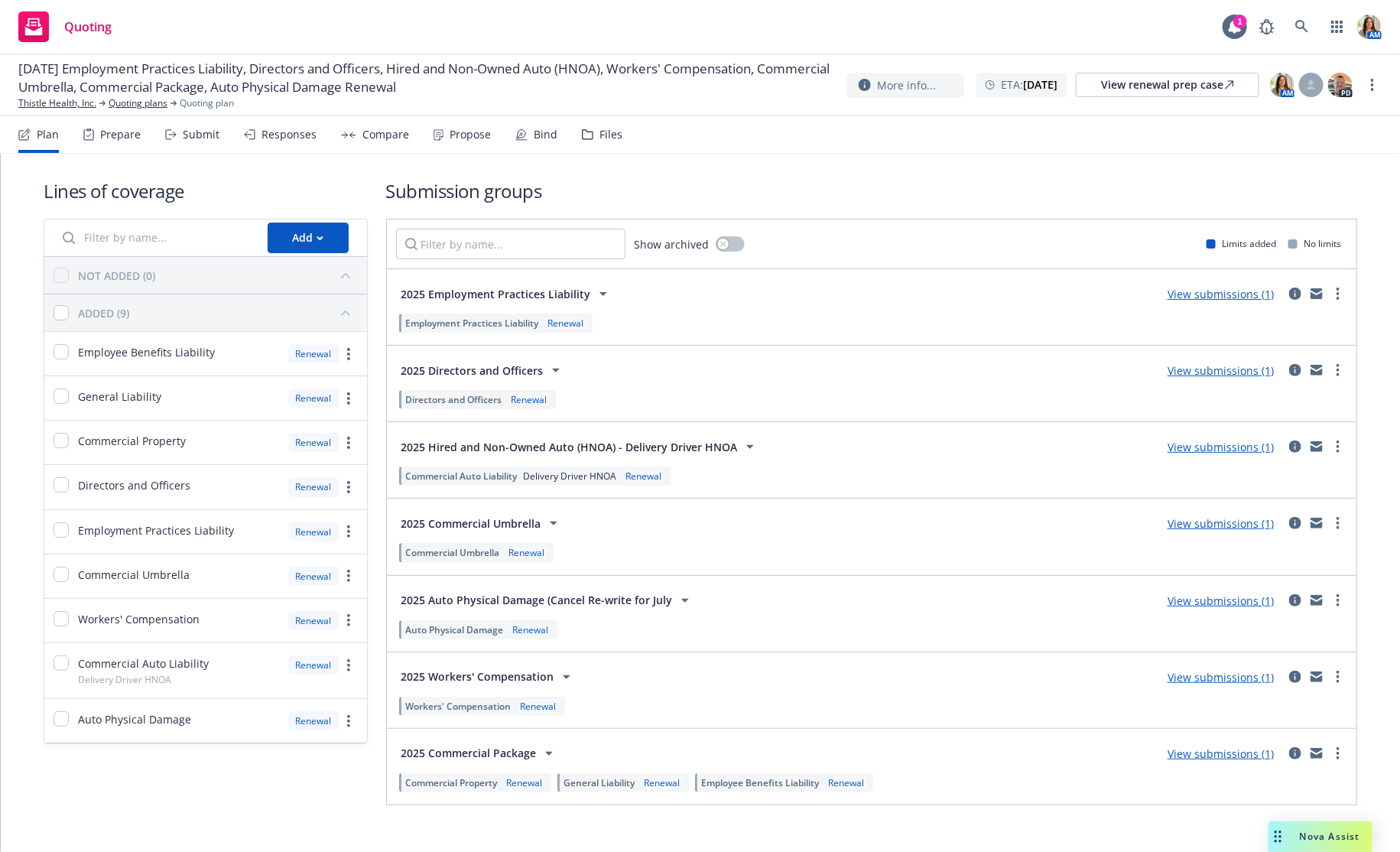
scroll to position [15, 0]
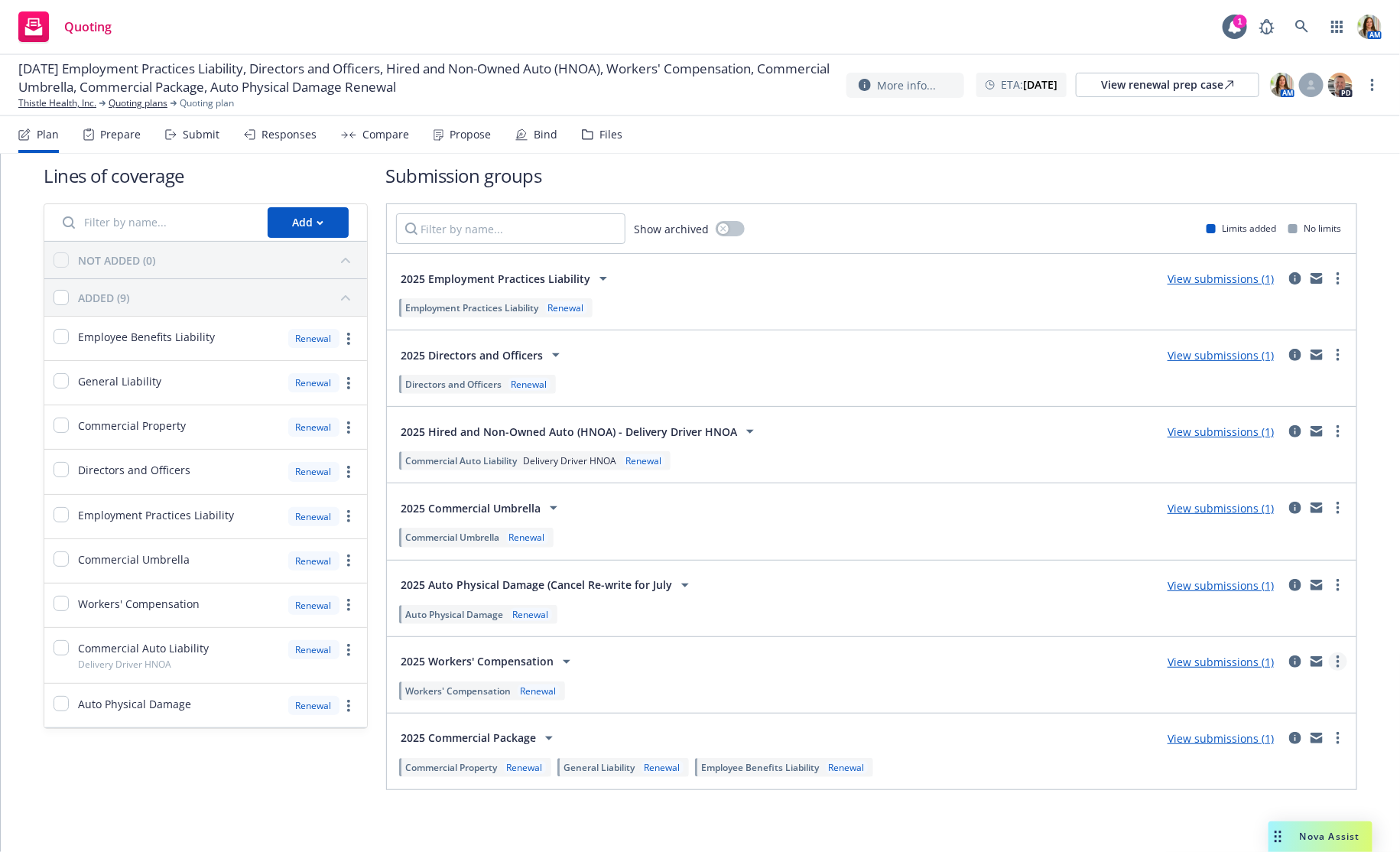
click at [1339, 660] on circle "more" at bounding box center [1338, 661] width 3 height 3
click at [1229, 499] on span "Copy logging email" at bounding box center [1252, 497] width 134 height 15
click at [1336, 655] on link "more" at bounding box center [1338, 661] width 18 height 18
click at [1220, 483] on link "Copy logging email" at bounding box center [1266, 498] width 162 height 31
click at [66, 101] on link "Thistle Health, Inc." at bounding box center [57, 103] width 78 height 14
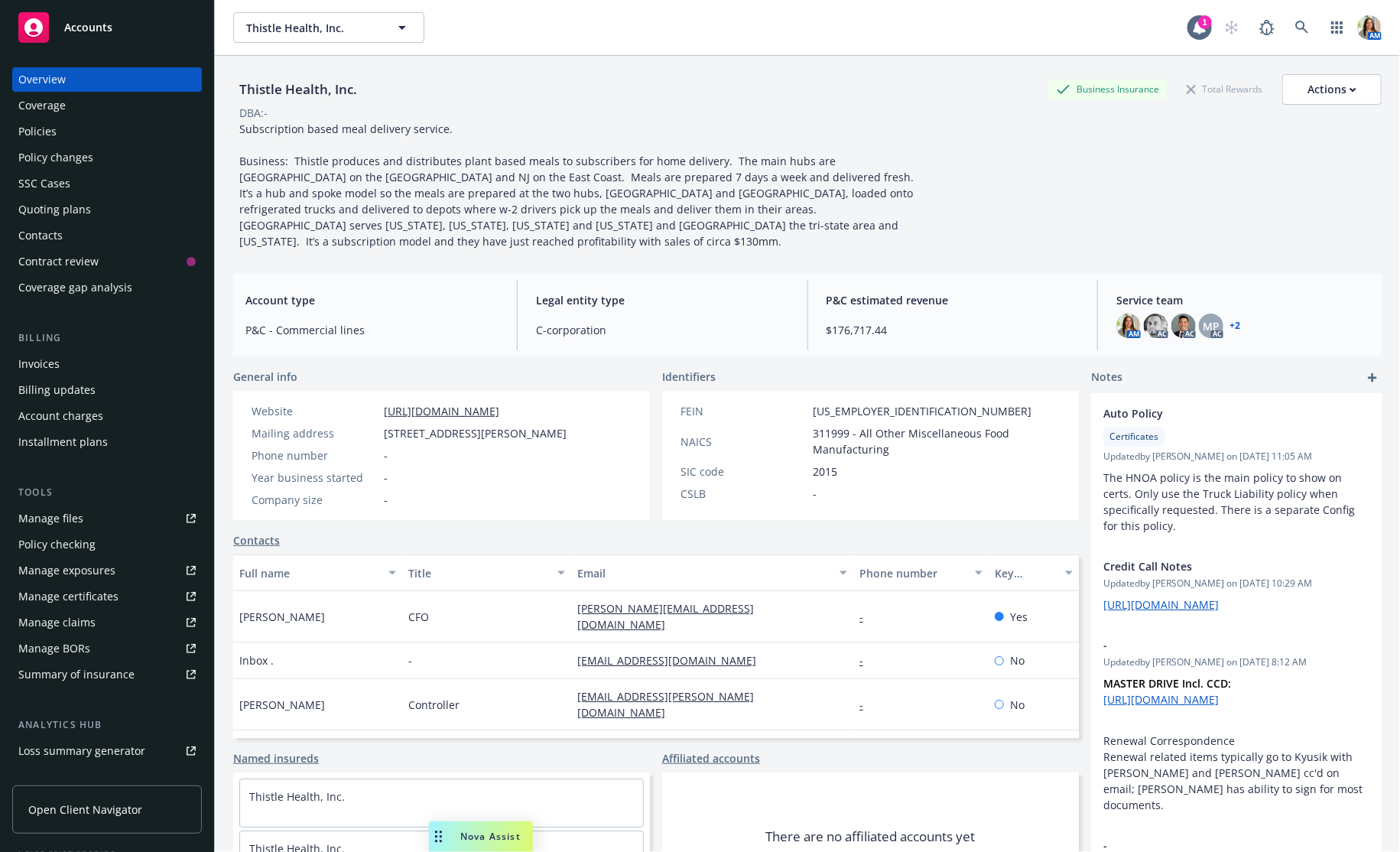
click at [52, 137] on div "Policies" at bounding box center [38, 132] width 38 height 25
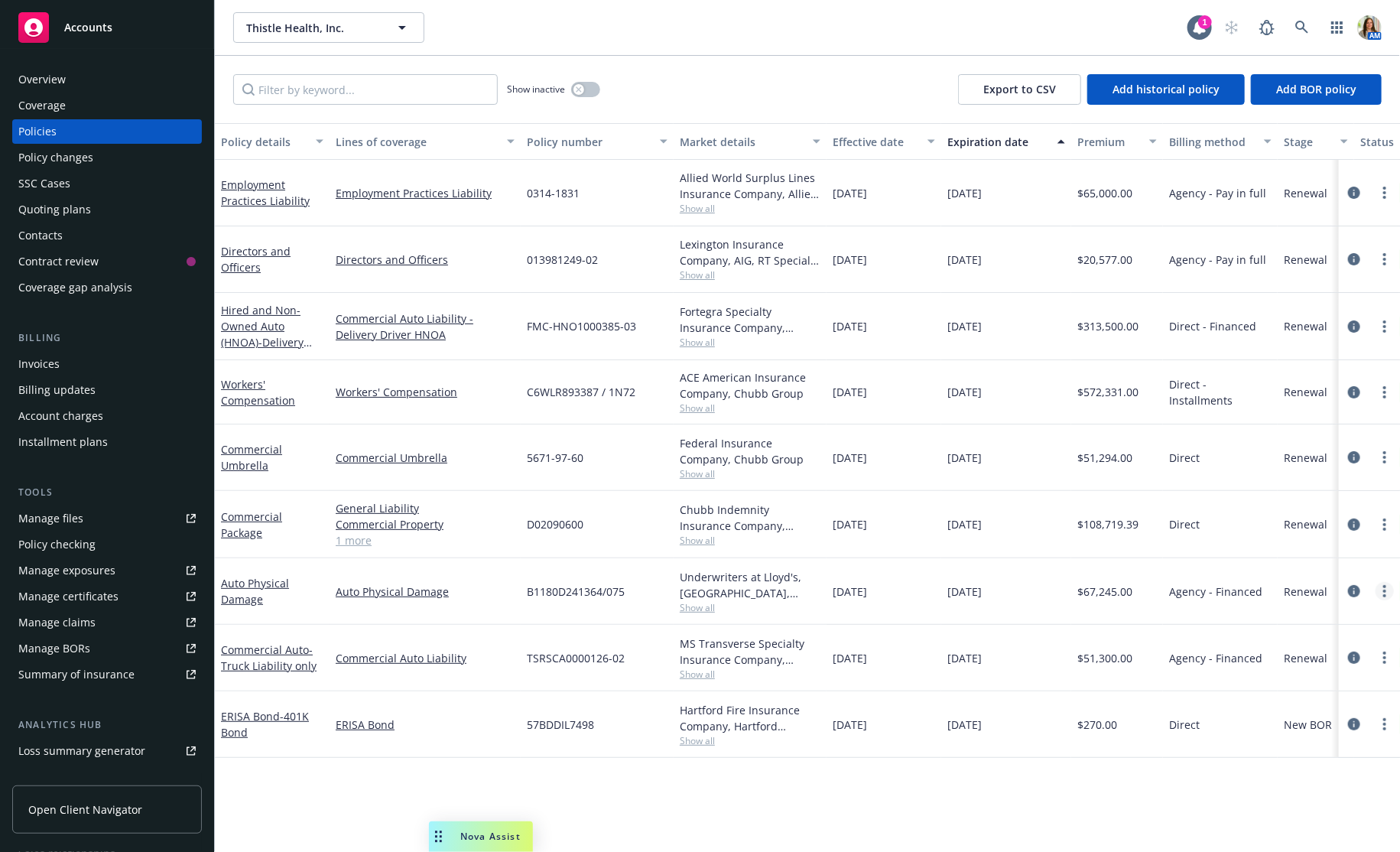
click at [1383, 588] on icon "more" at bounding box center [1385, 591] width 3 height 12
click at [1279, 813] on link "Copy logging email" at bounding box center [1304, 804] width 180 height 31
click at [352, 86] on input "Filter by keyword..." at bounding box center [365, 90] width 264 height 31
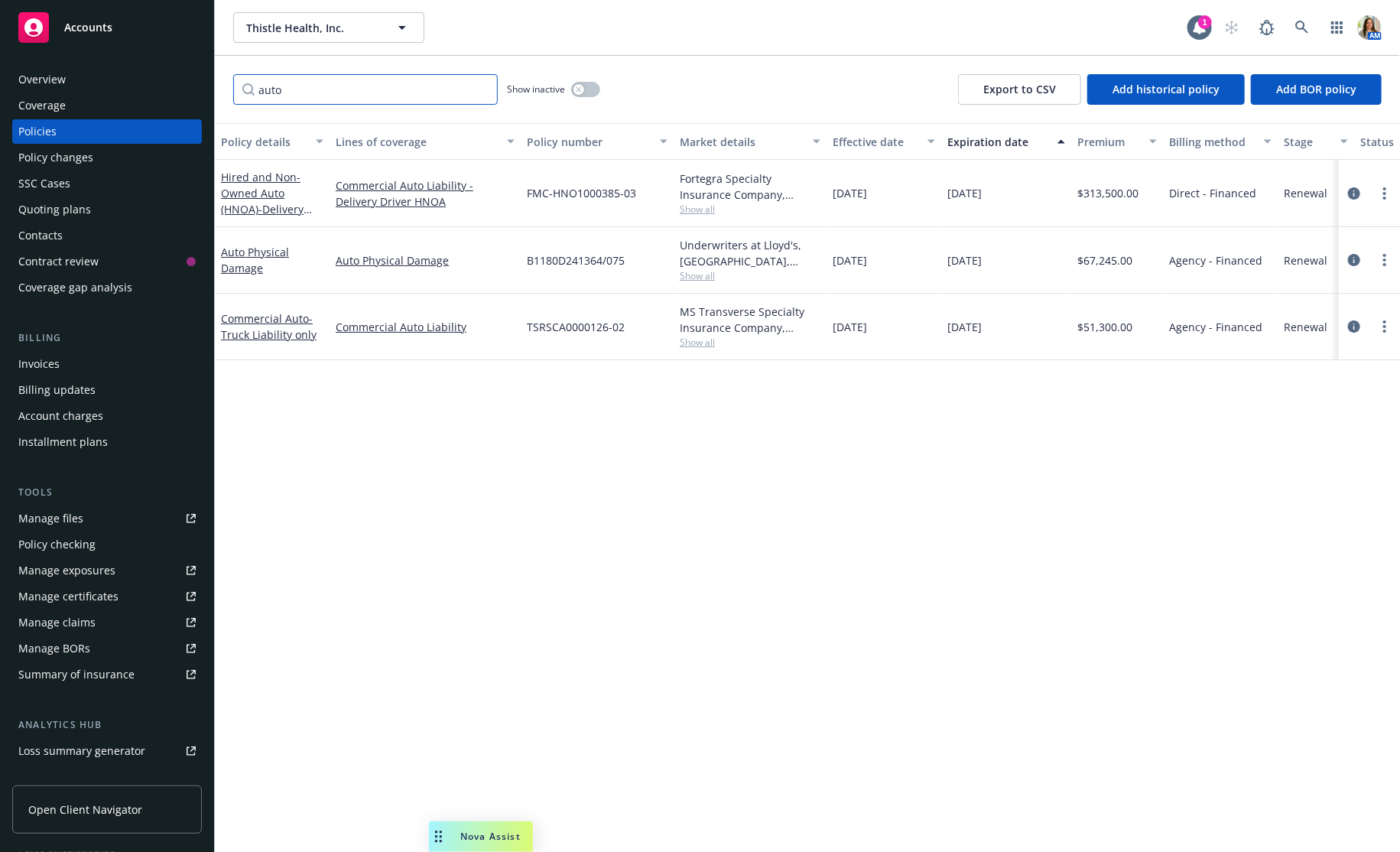
type input "auto"
click at [96, 601] on div "Manage certificates" at bounding box center [68, 597] width 100 height 25
click at [1302, 22] on icon at bounding box center [1302, 28] width 14 height 14
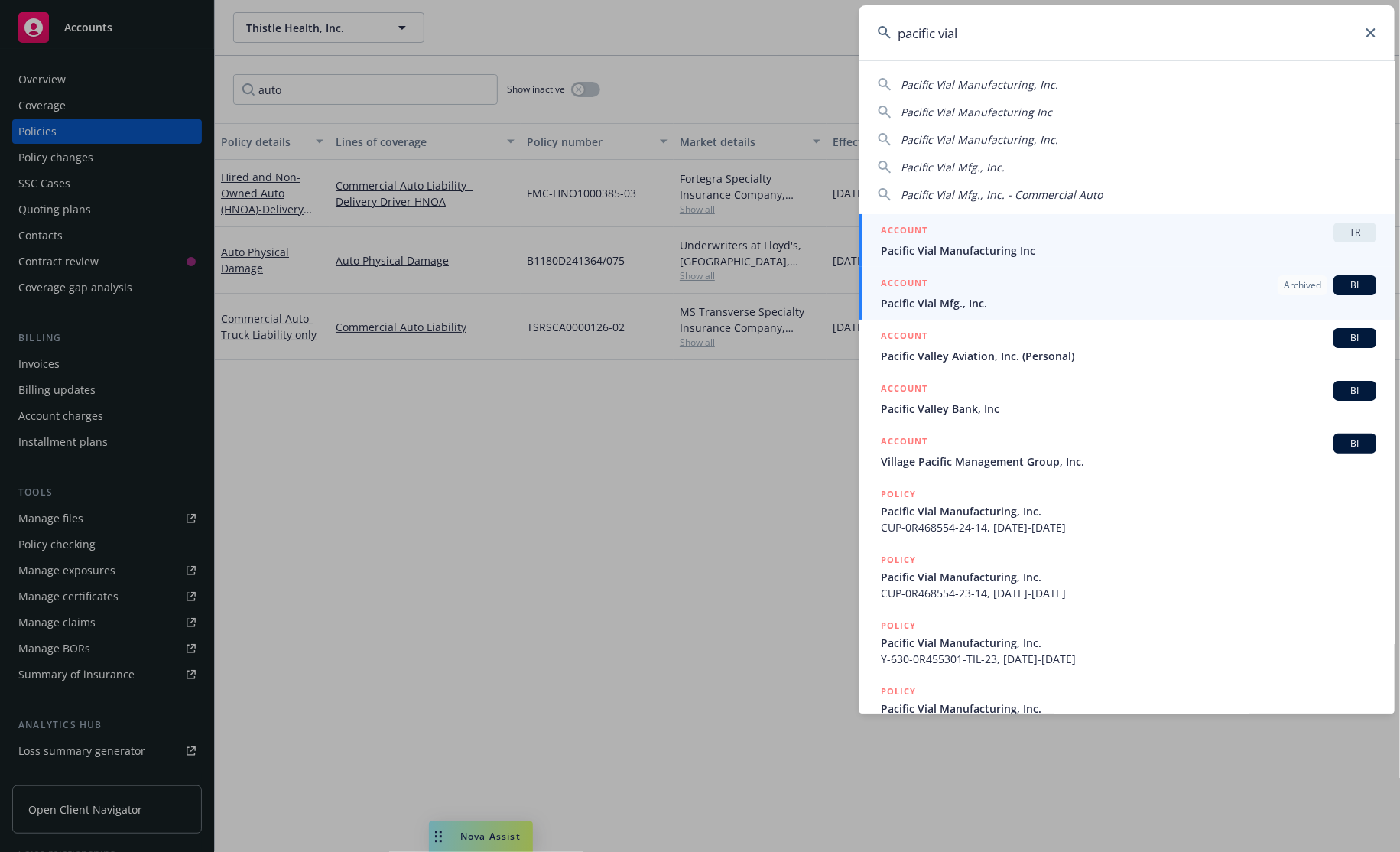
type input "pacific vial"
click at [993, 280] on div "ACCOUNT Archived BI" at bounding box center [1128, 285] width 496 height 20
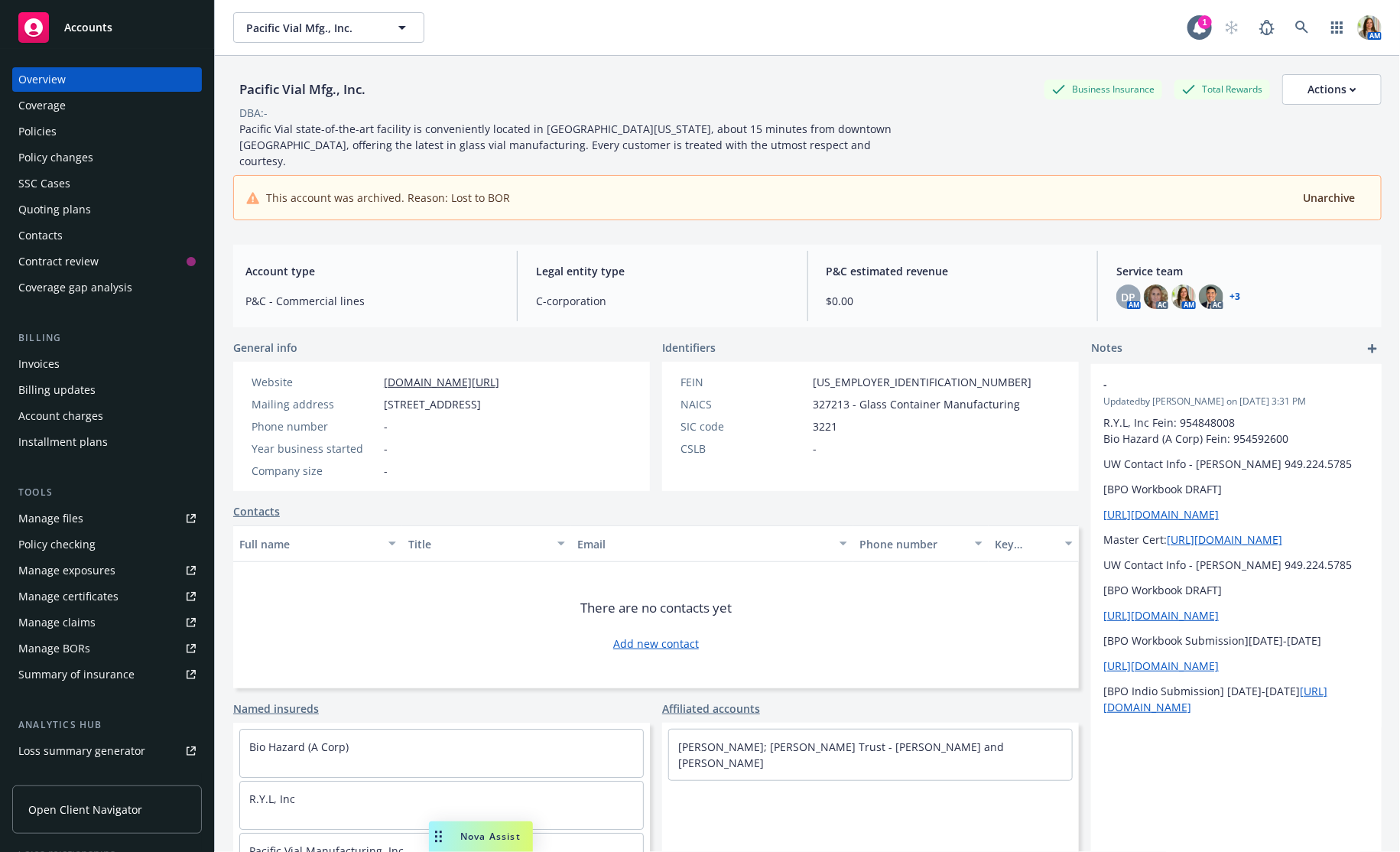
click at [89, 133] on div "Policies" at bounding box center [107, 132] width 178 height 25
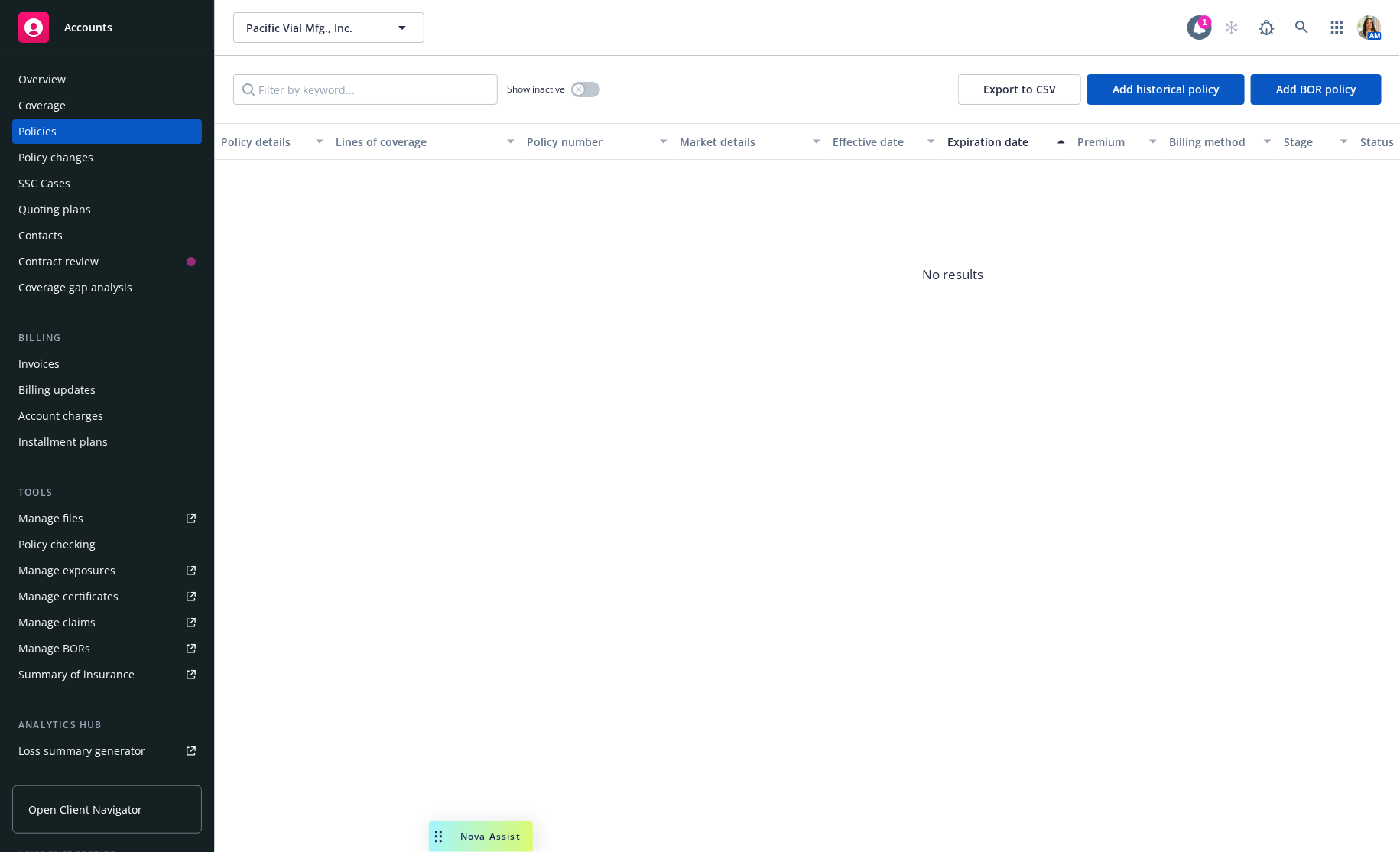
click at [585, 79] on div "Show inactive" at bounding box center [554, 90] width 93 height 31
click at [585, 84] on button "button" at bounding box center [586, 90] width 29 height 15
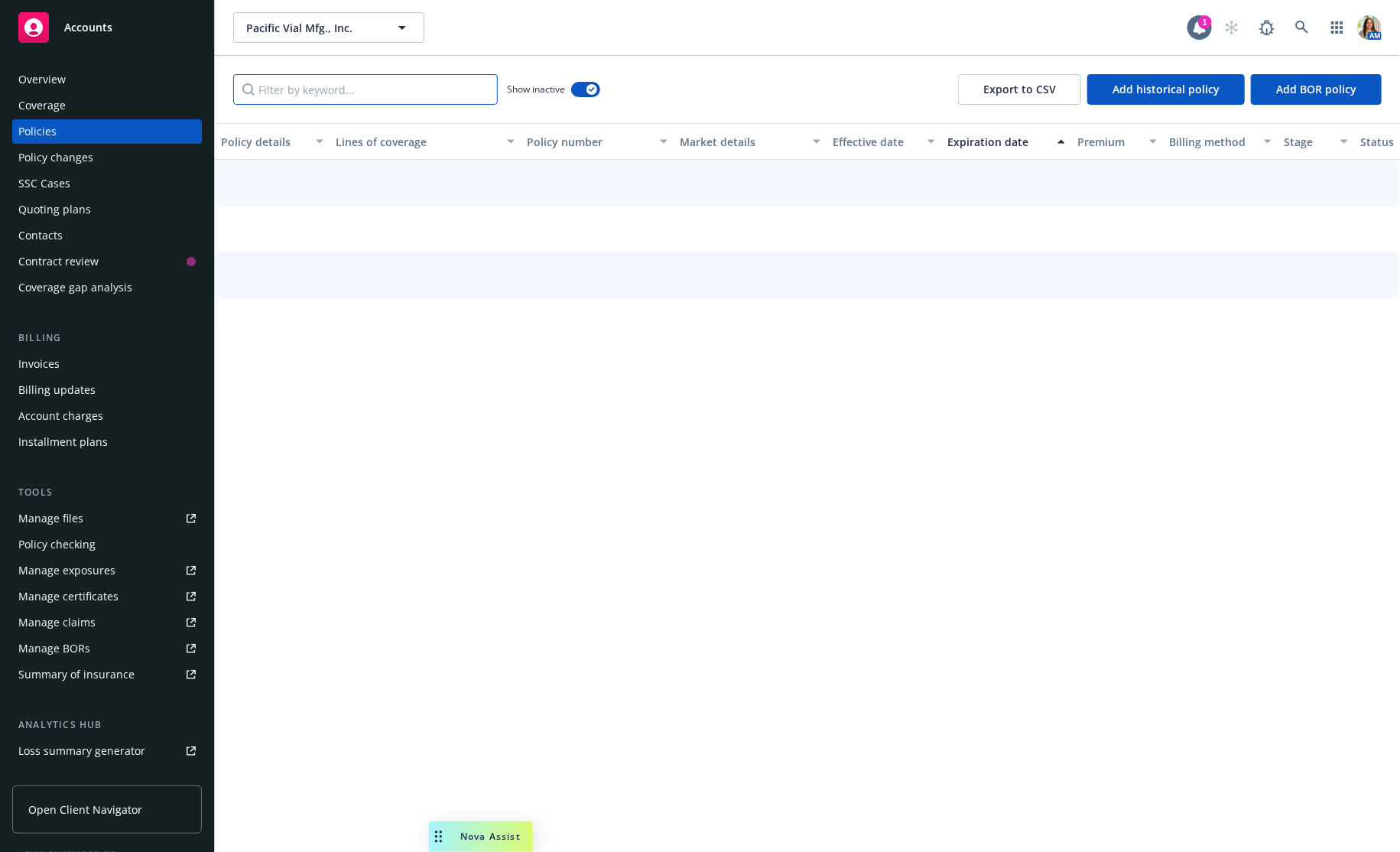
click at [434, 103] on input "Filter by keyword..." at bounding box center [365, 90] width 264 height 31
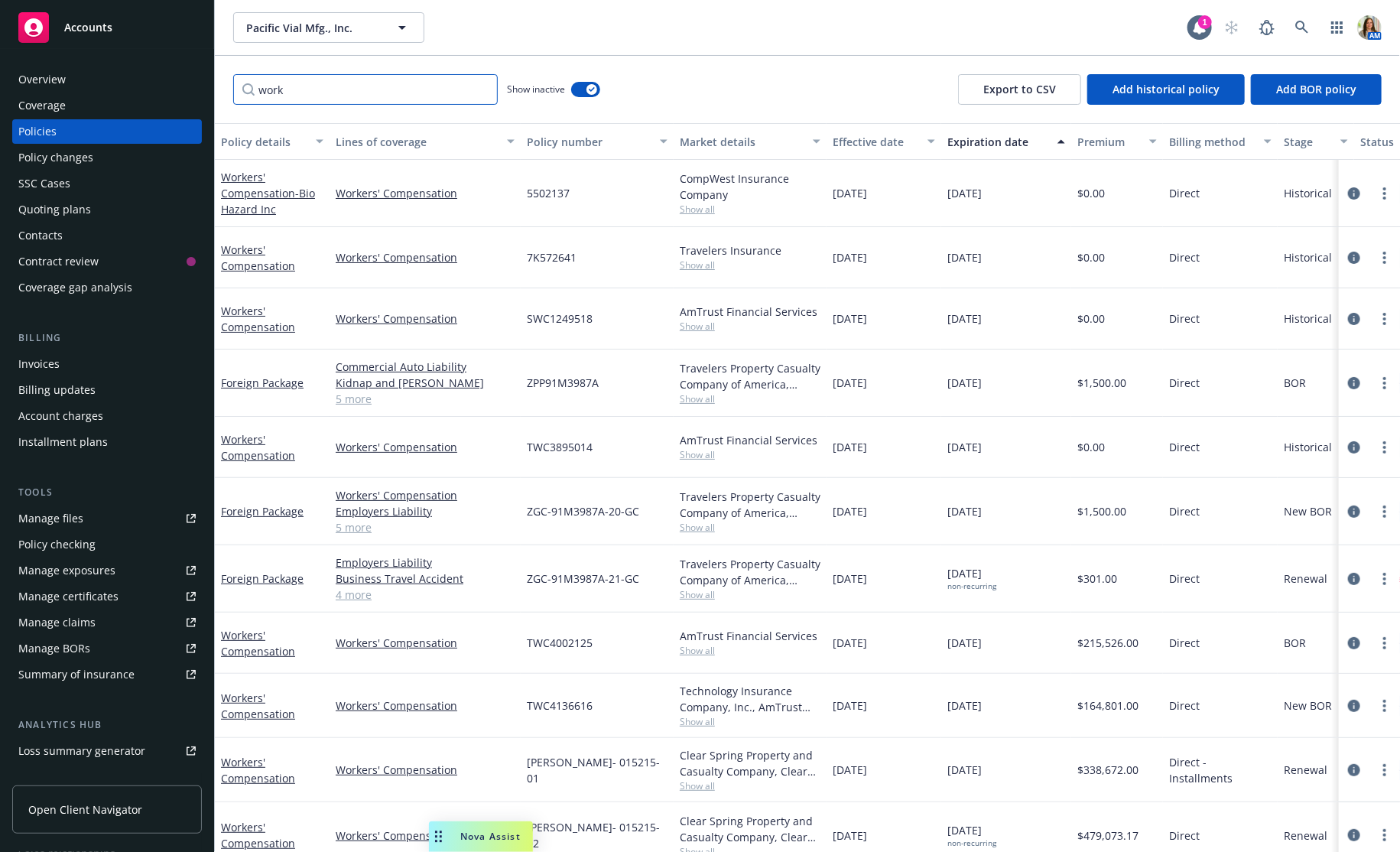
scroll to position [15, 0]
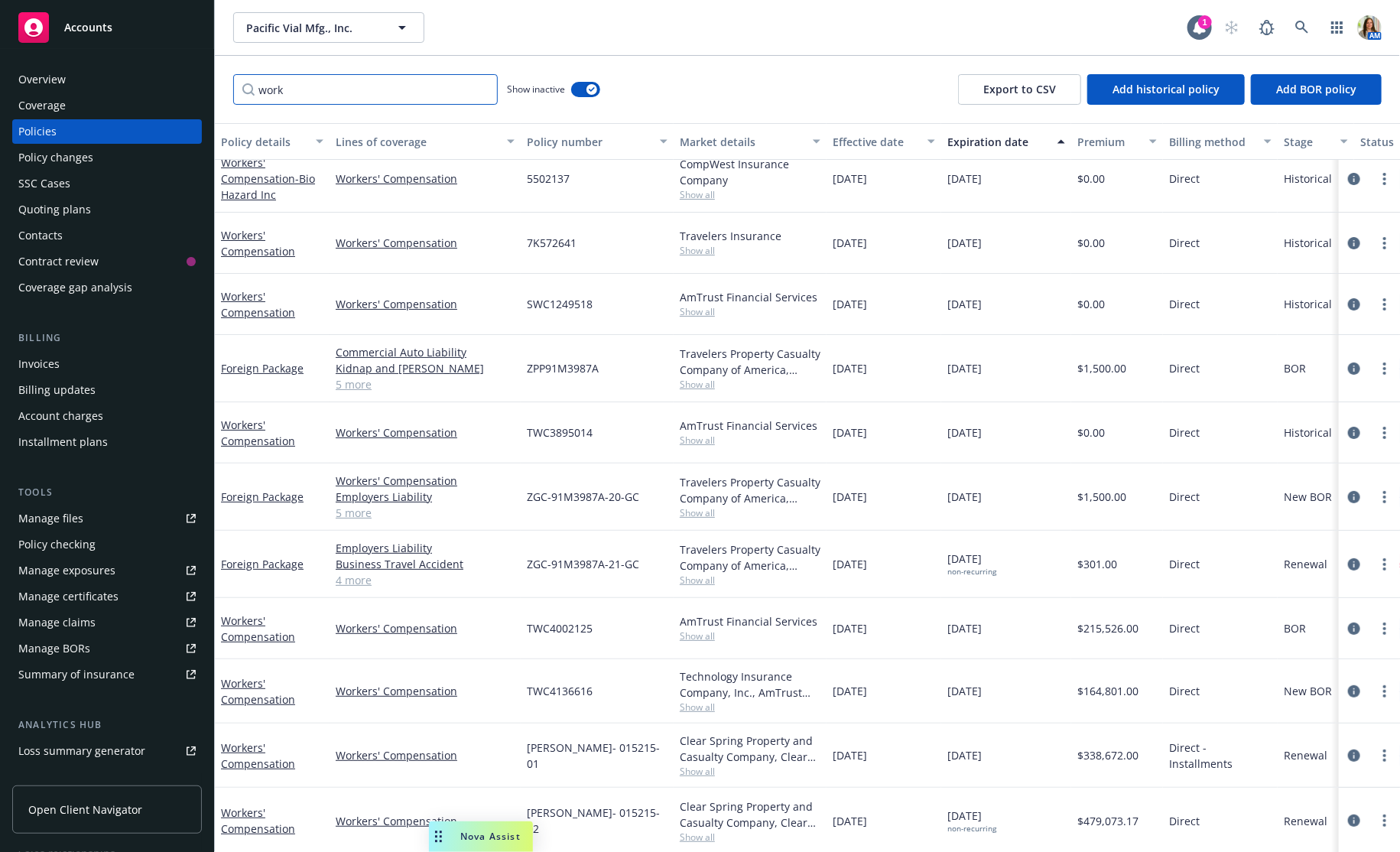
type input "work"
click at [1387, 754] on link "more" at bounding box center [1385, 755] width 18 height 18
click at [1302, 698] on link "Copy logging email" at bounding box center [1304, 692] width 180 height 31
click at [1313, 25] on link at bounding box center [1302, 28] width 31 height 31
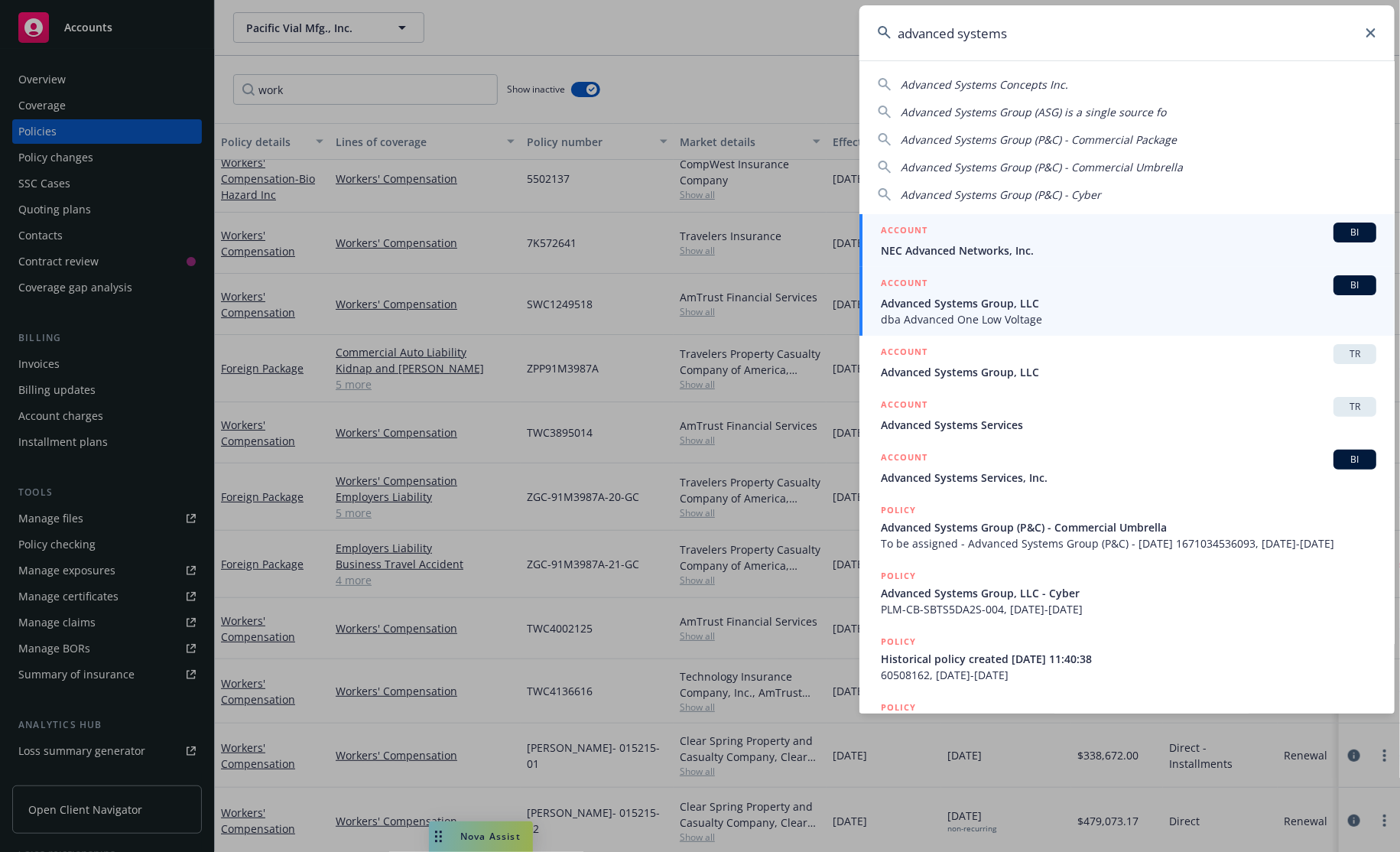
type input "advanced systems"
click at [967, 293] on div "ACCOUNT BI" at bounding box center [1128, 285] width 496 height 20
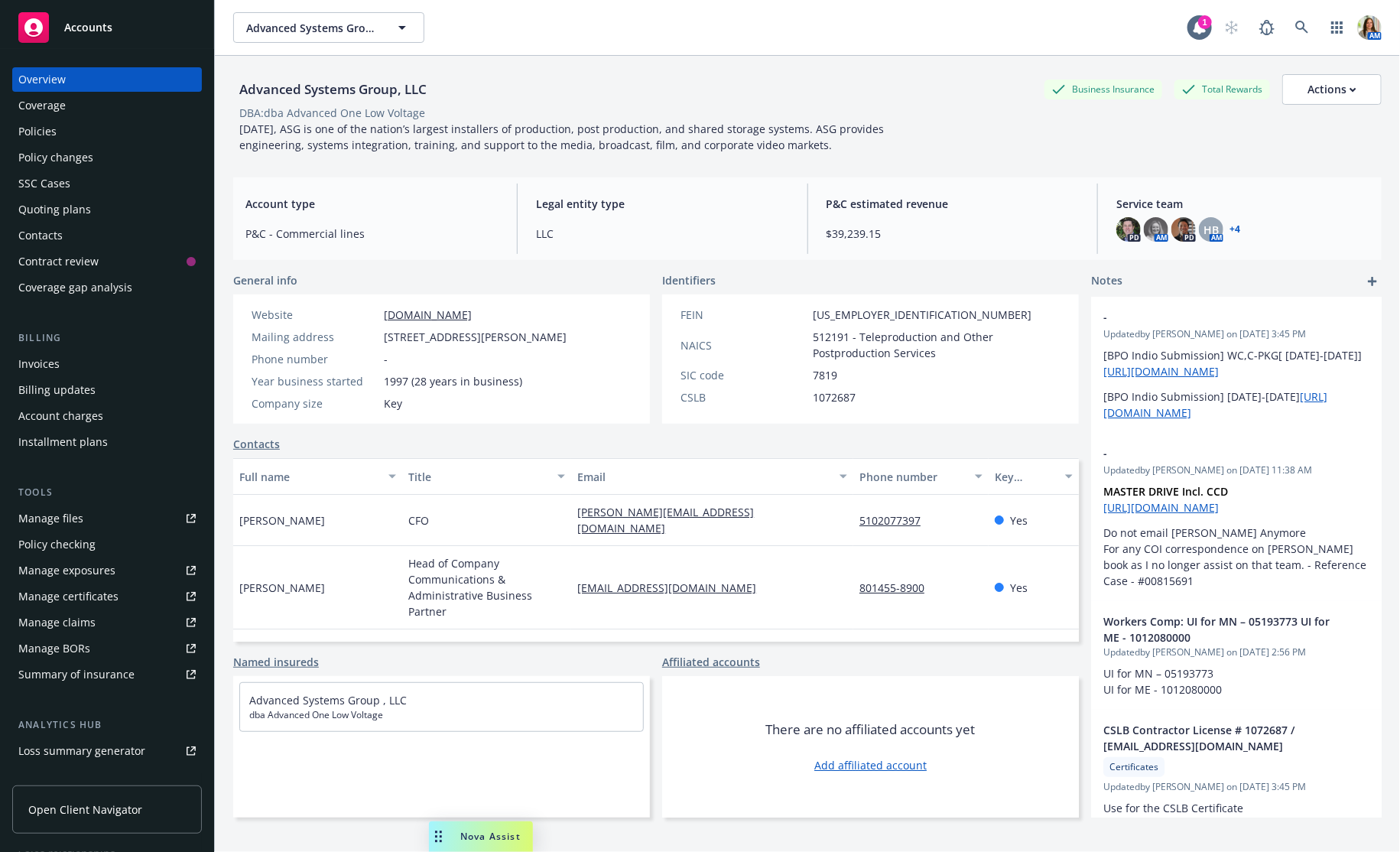
click at [87, 128] on div "Policies" at bounding box center [107, 132] width 178 height 25
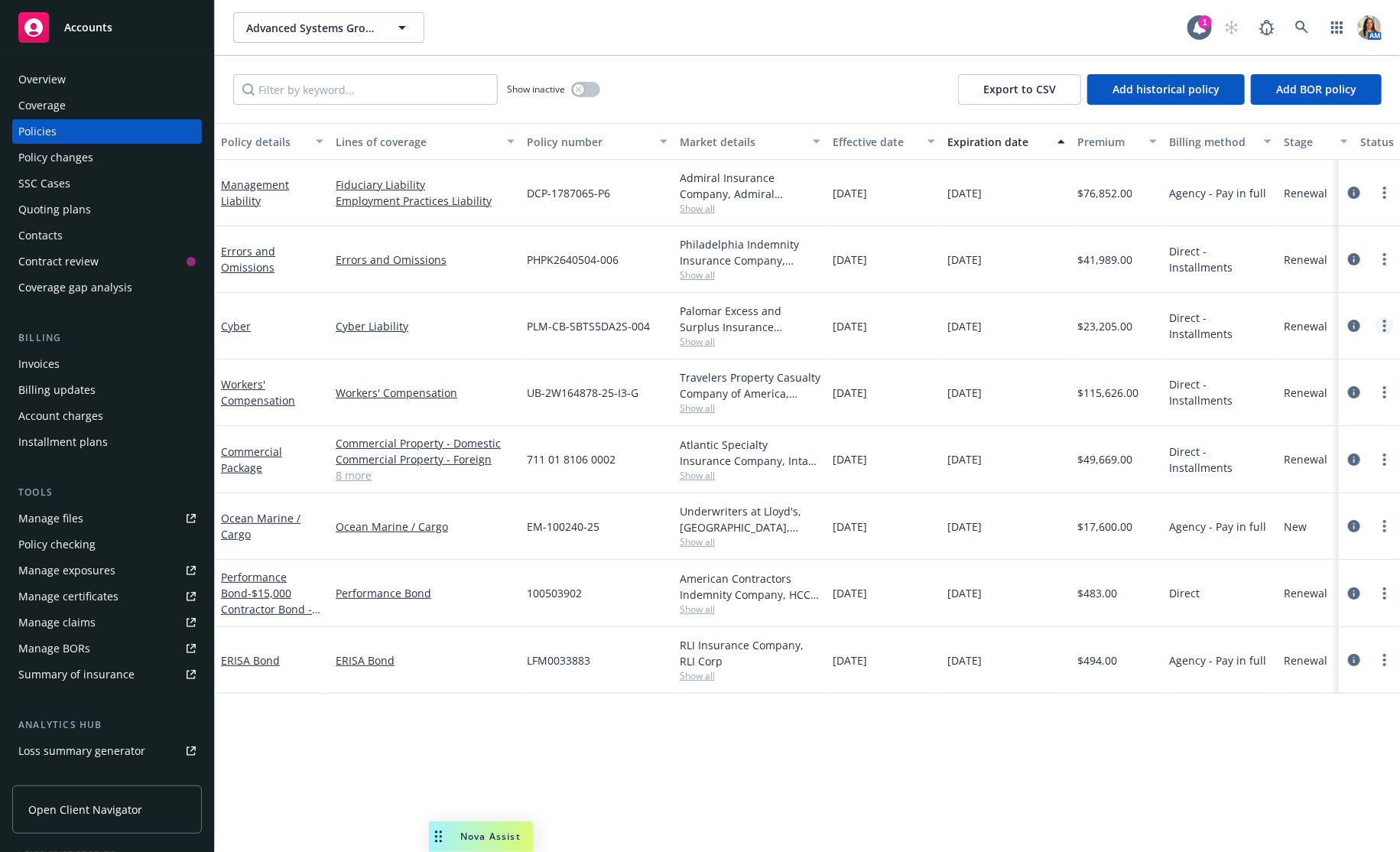
click at [1383, 325] on icon "more" at bounding box center [1385, 326] width 3 height 12
click at [1293, 535] on link "Copy logging email" at bounding box center [1304, 541] width 180 height 31
click at [1382, 396] on link "more" at bounding box center [1385, 392] width 18 height 18
click at [1276, 607] on link "Copy logging email" at bounding box center [1304, 607] width 180 height 31
click at [589, 90] on button "button" at bounding box center [586, 90] width 29 height 15
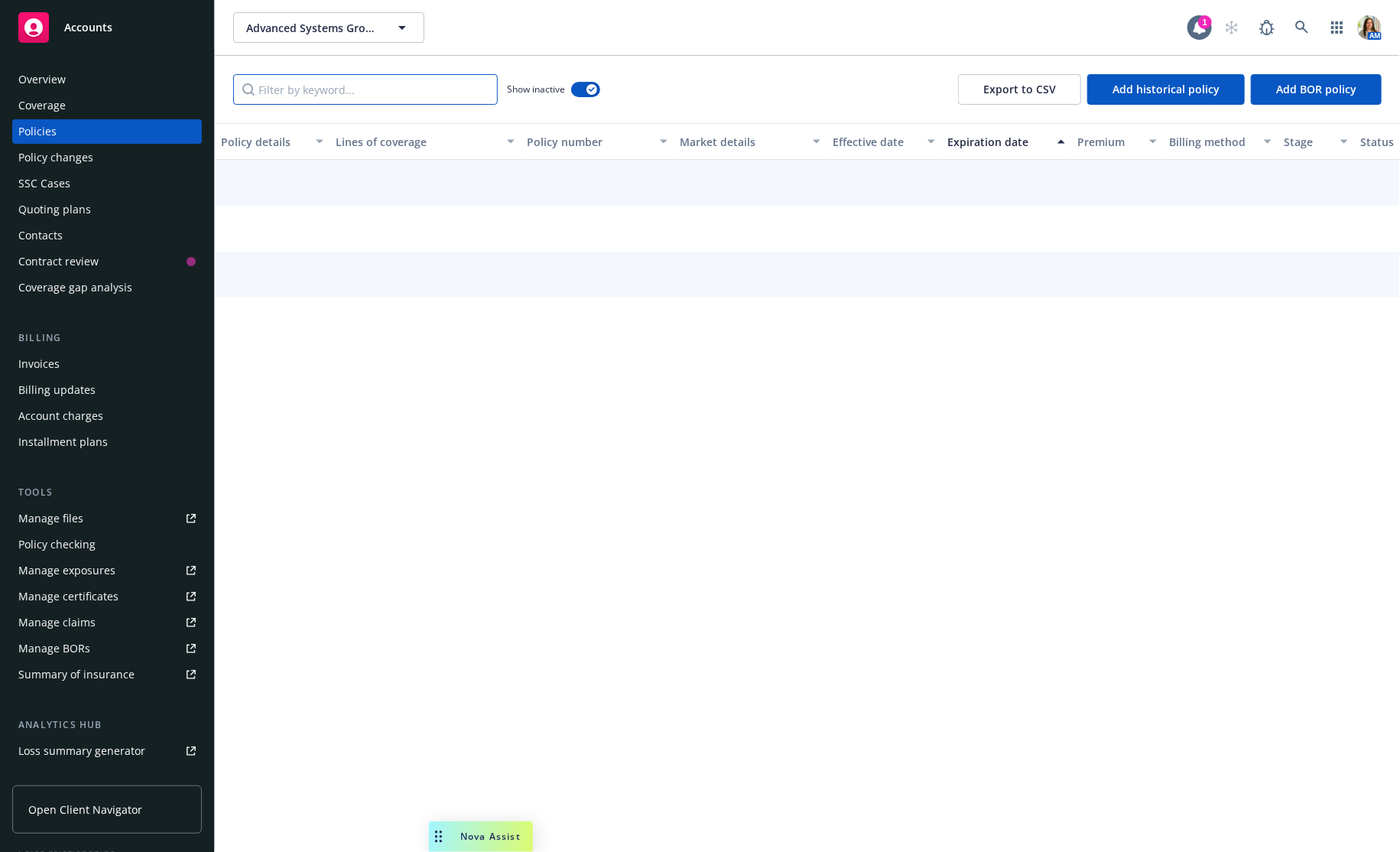
click at [491, 89] on input "Filter by keyword..." at bounding box center [365, 90] width 264 height 31
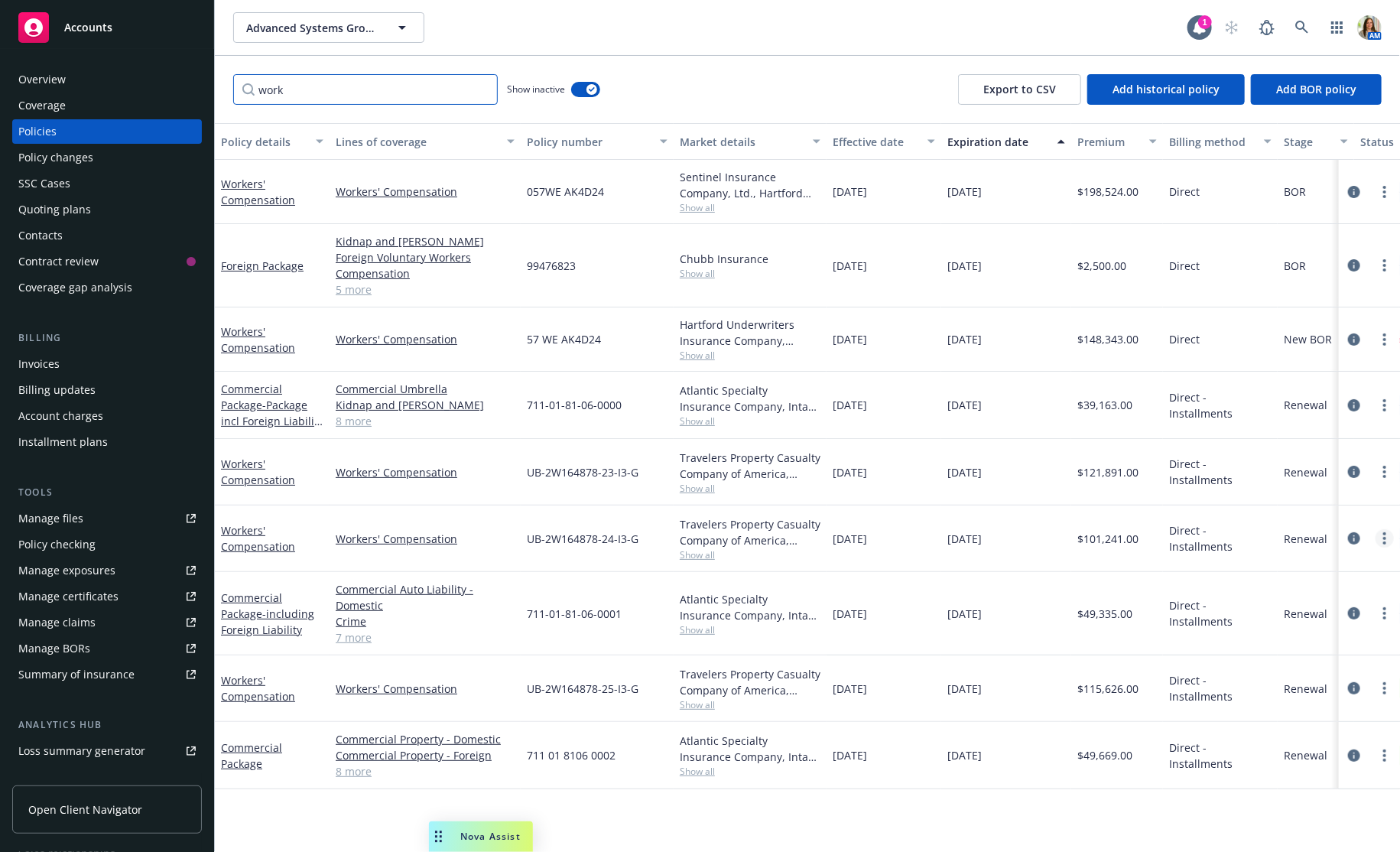
type input "work"
click at [1383, 540] on icon "more" at bounding box center [1385, 539] width 3 height 12
click at [1280, 765] on link "Copy logging email" at bounding box center [1304, 752] width 180 height 31
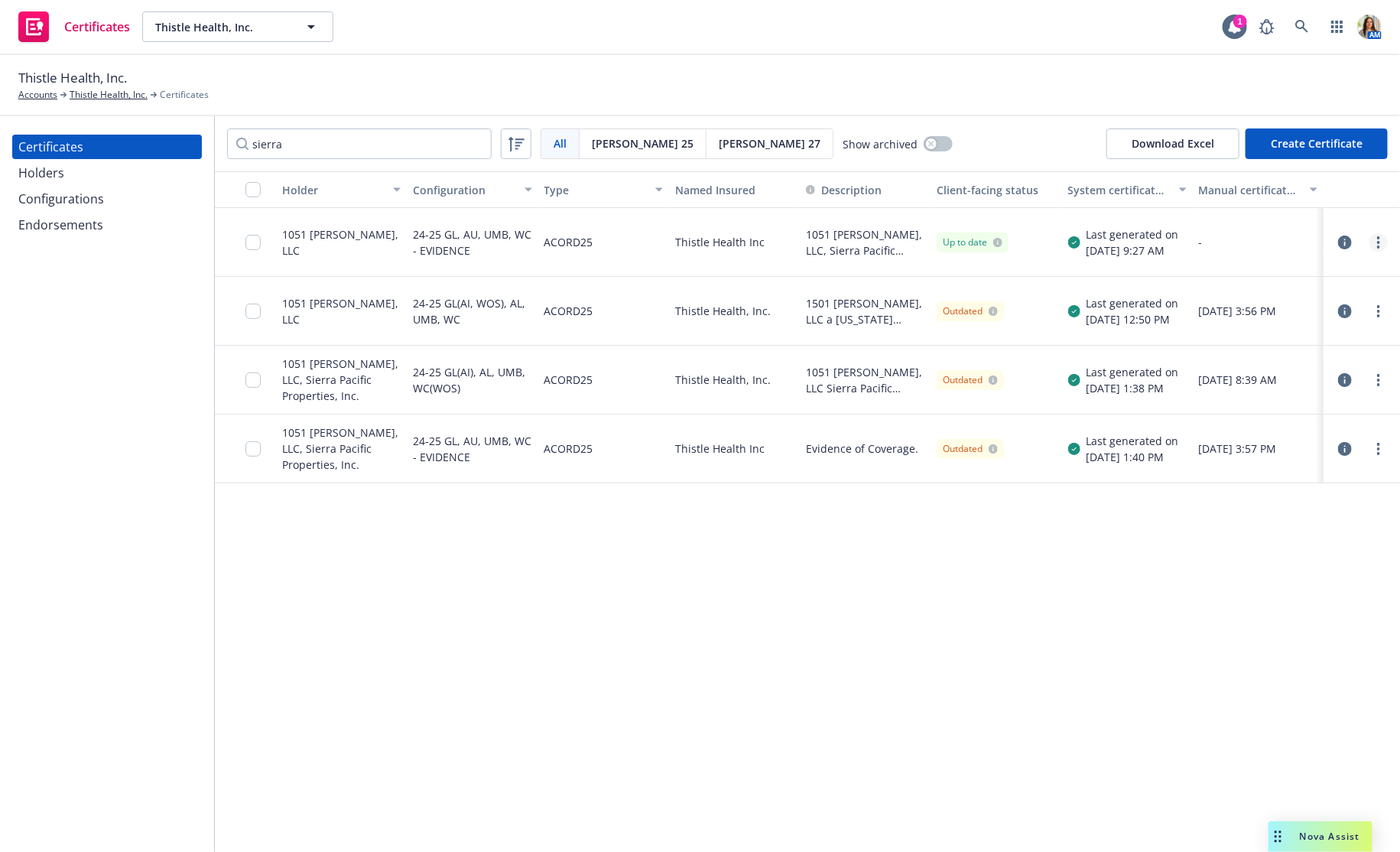
type input "sierra"
click at [1381, 243] on link "more" at bounding box center [1379, 242] width 18 height 18
click at [1350, 237] on icon "button" at bounding box center [1345, 242] width 14 height 14
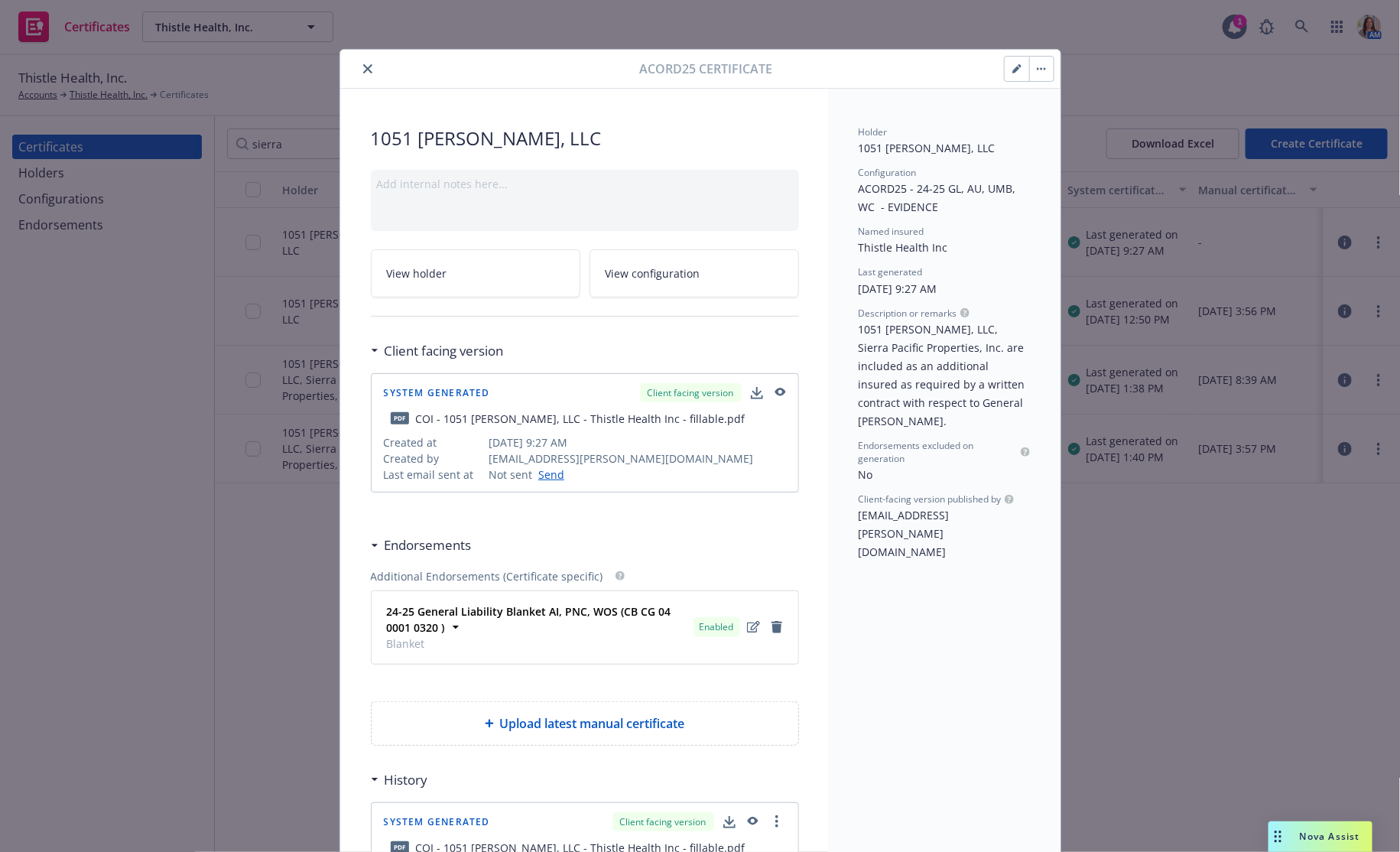
click at [778, 388] on icon "button" at bounding box center [779, 393] width 14 height 11
